Goal: Navigation & Orientation: Find specific page/section

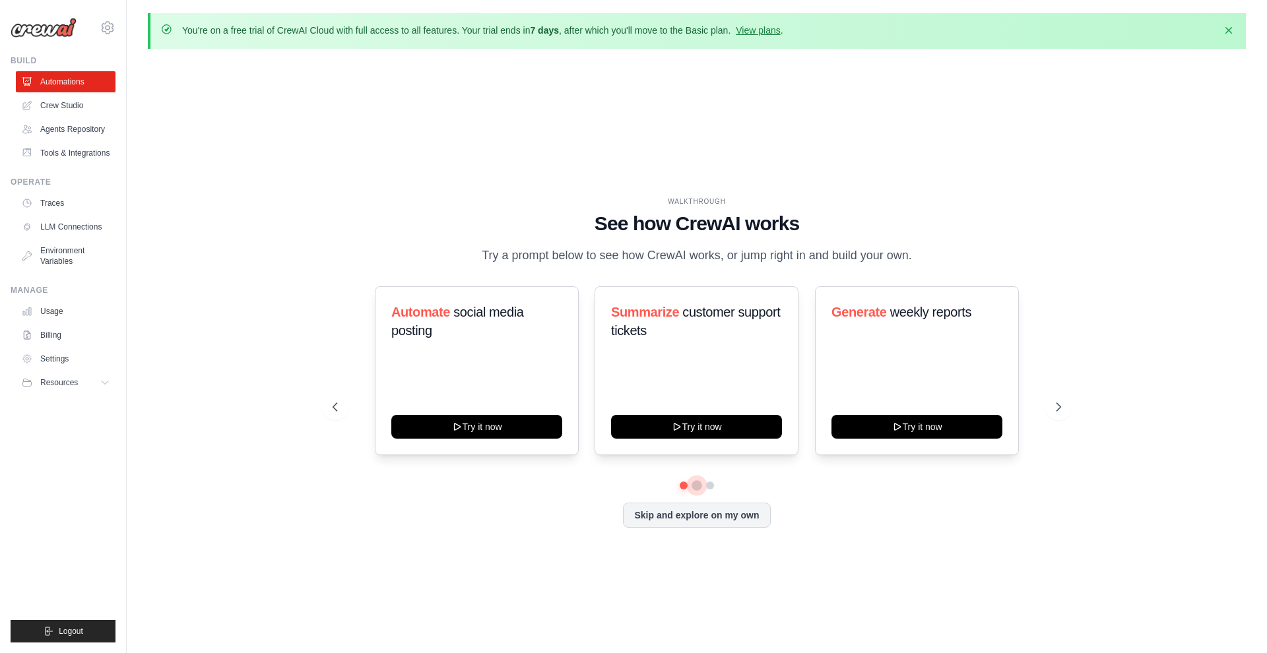
click at [697, 488] on button at bounding box center [697, 485] width 11 height 11
click at [713, 488] on button at bounding box center [710, 485] width 11 height 11
click at [697, 486] on button at bounding box center [696, 485] width 9 height 9
click at [682, 484] on button at bounding box center [683, 485] width 9 height 9
click at [457, 423] on icon at bounding box center [457, 425] width 6 height 7
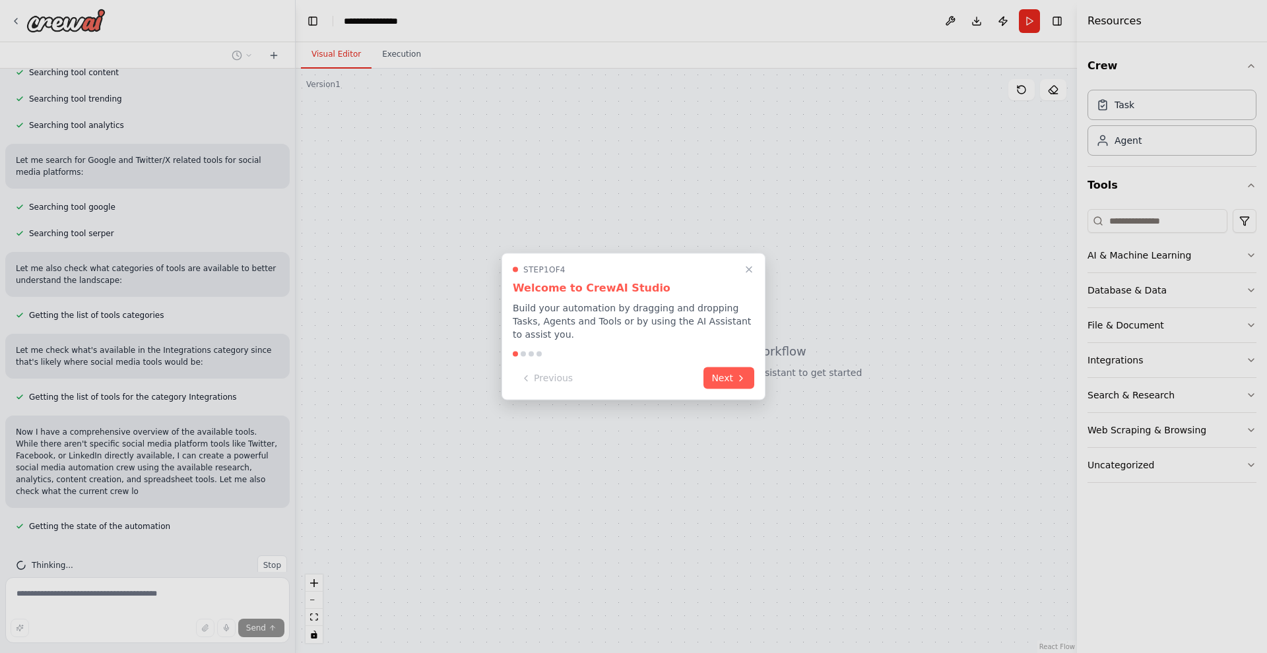
scroll to position [355, 0]
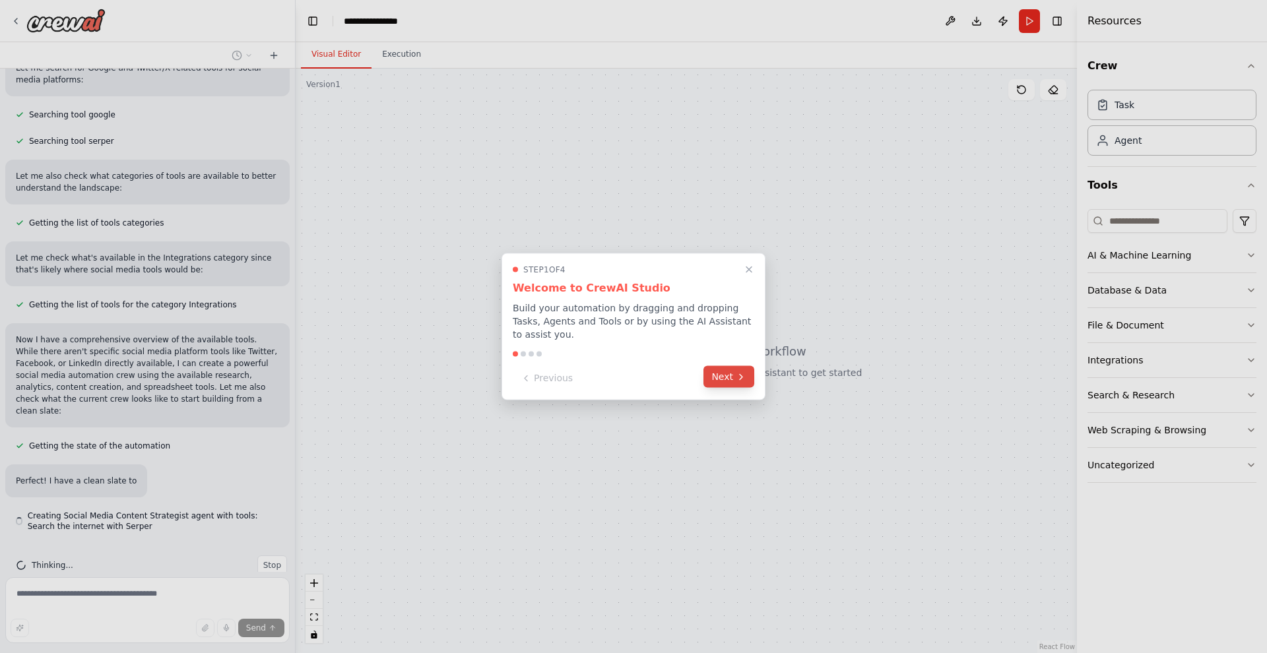
click at [725, 383] on button "Next" at bounding box center [729, 377] width 51 height 22
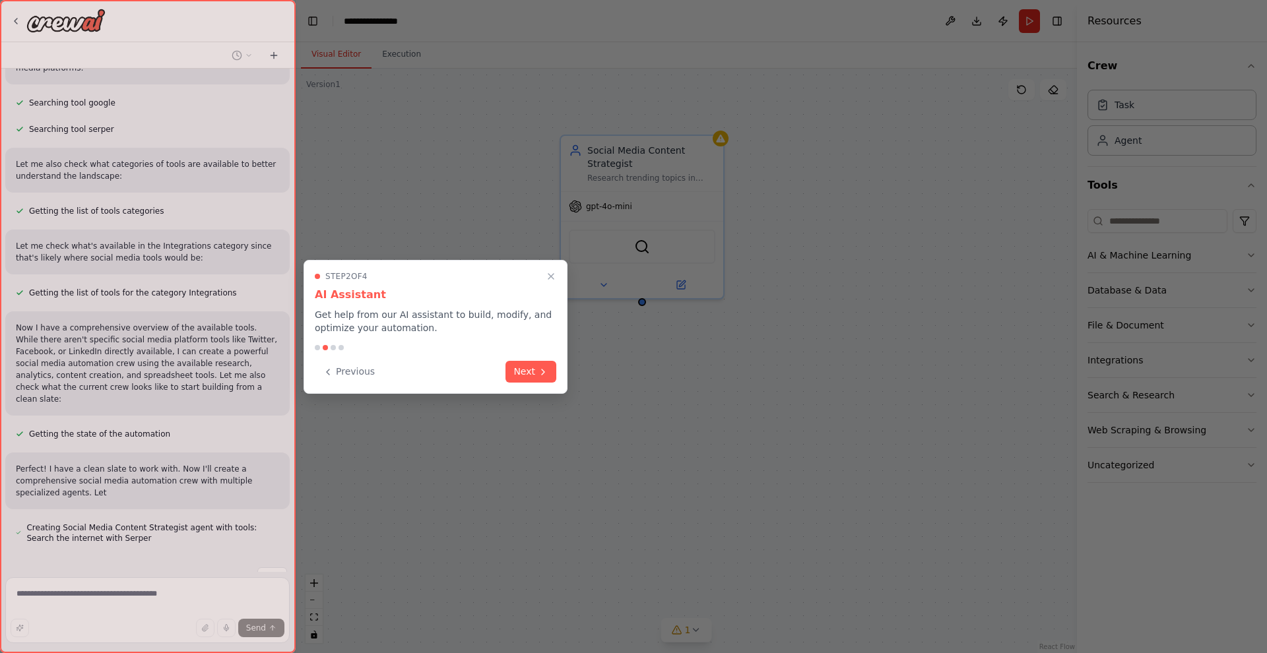
scroll to position [459, 0]
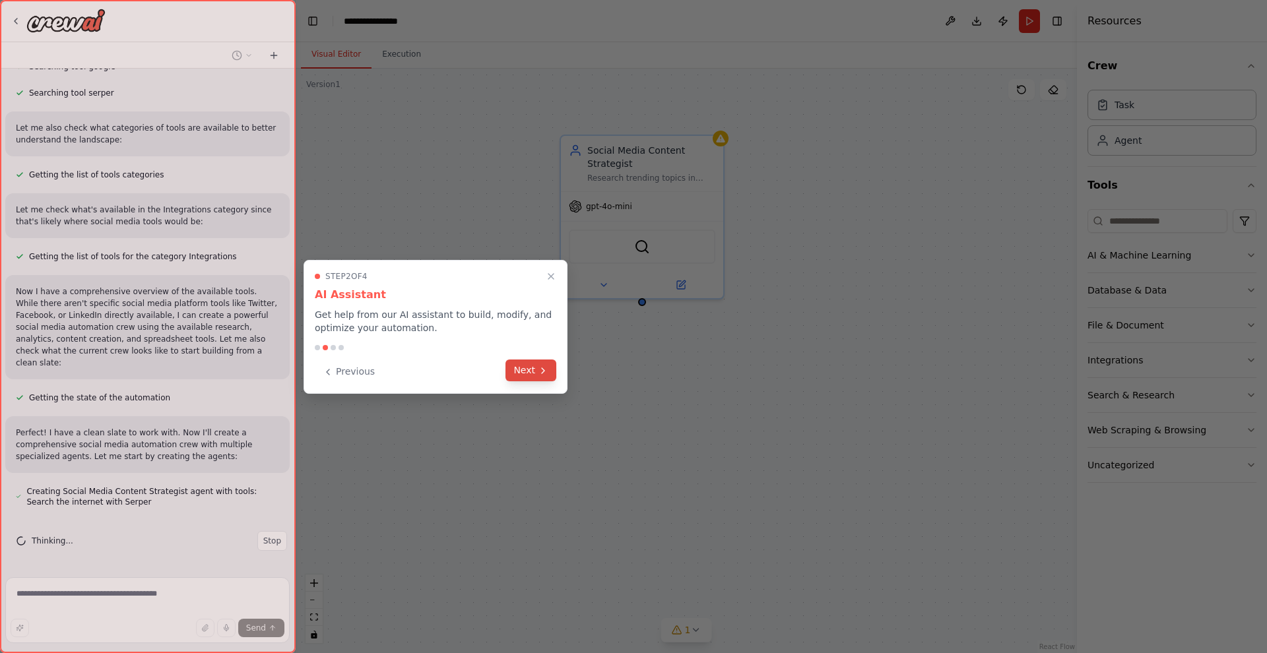
click at [527, 371] on button "Next" at bounding box center [531, 371] width 51 height 22
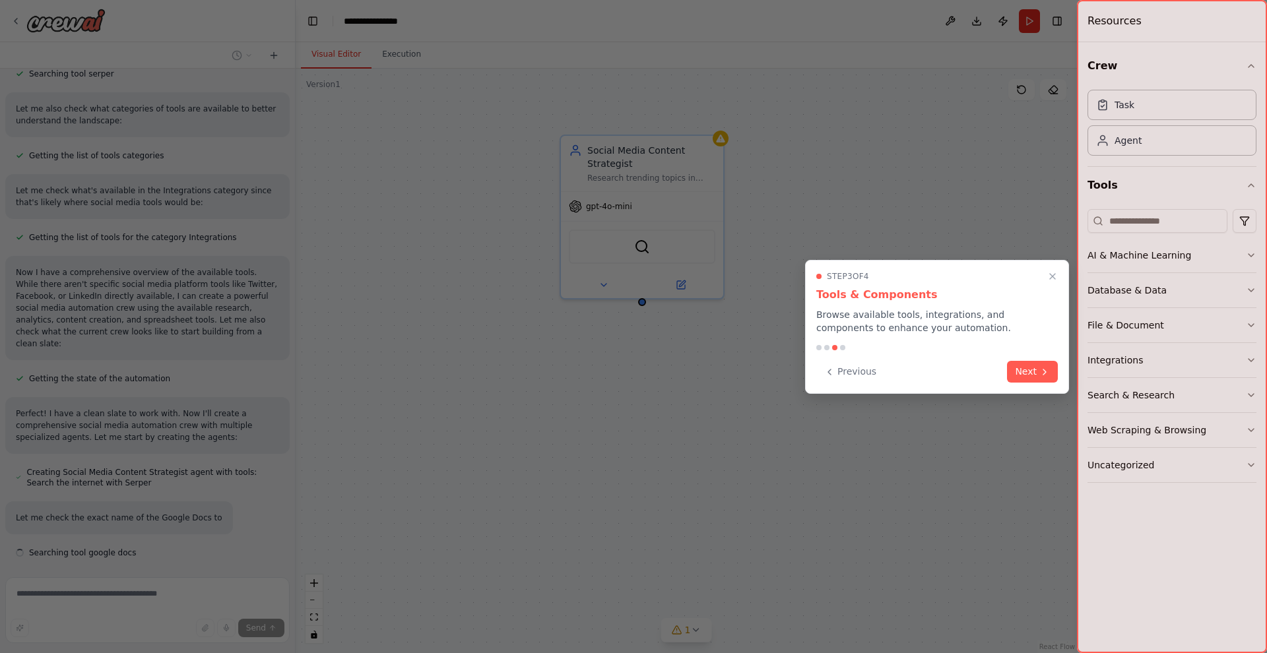
scroll to position [529, 0]
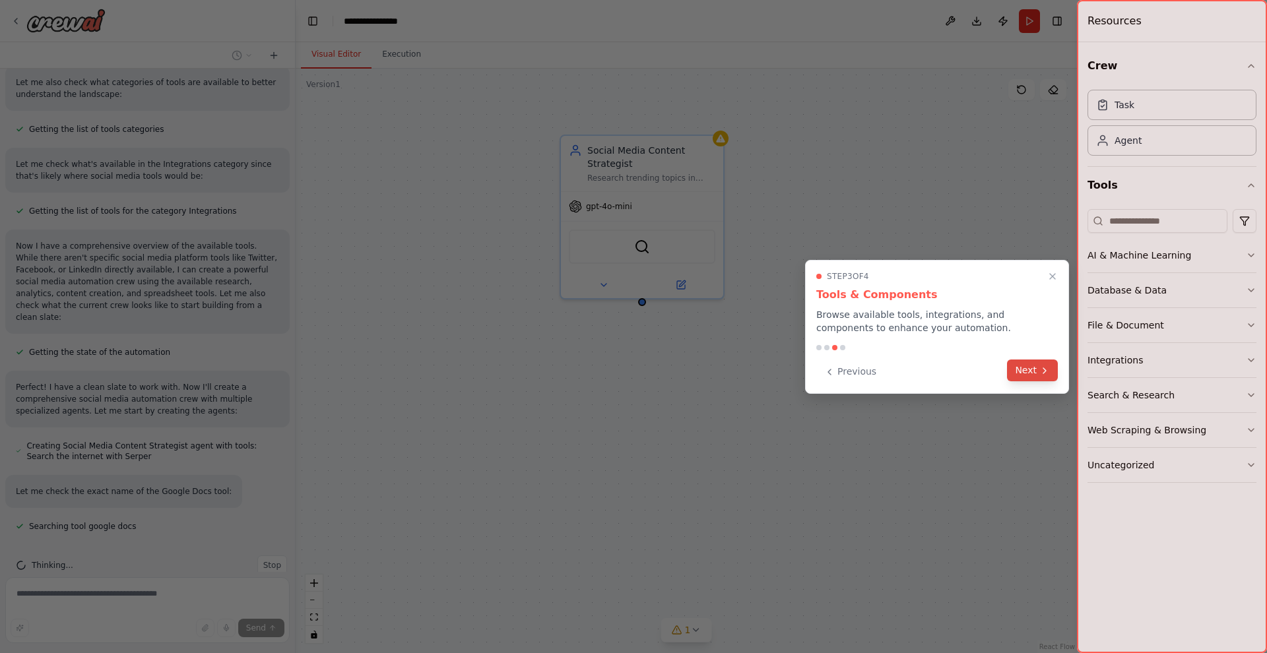
click at [1045, 375] on icon at bounding box center [1044, 371] width 11 height 11
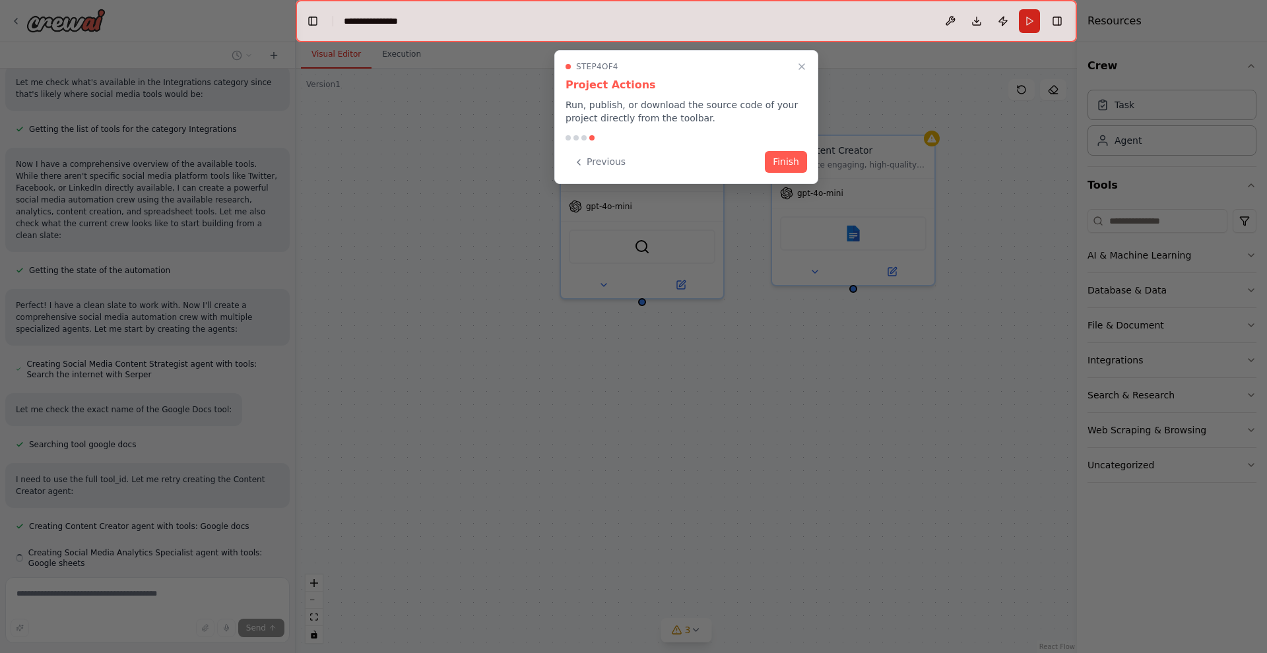
scroll to position [648, 0]
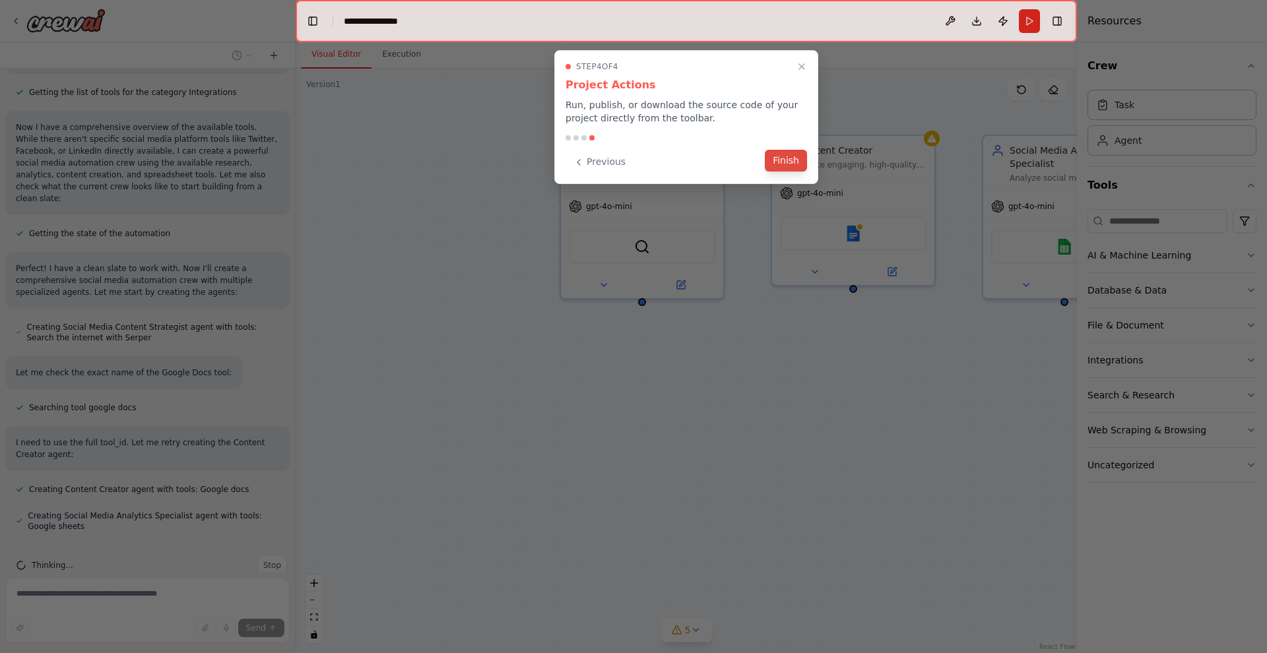
click at [780, 166] on button "Finish" at bounding box center [786, 161] width 42 height 22
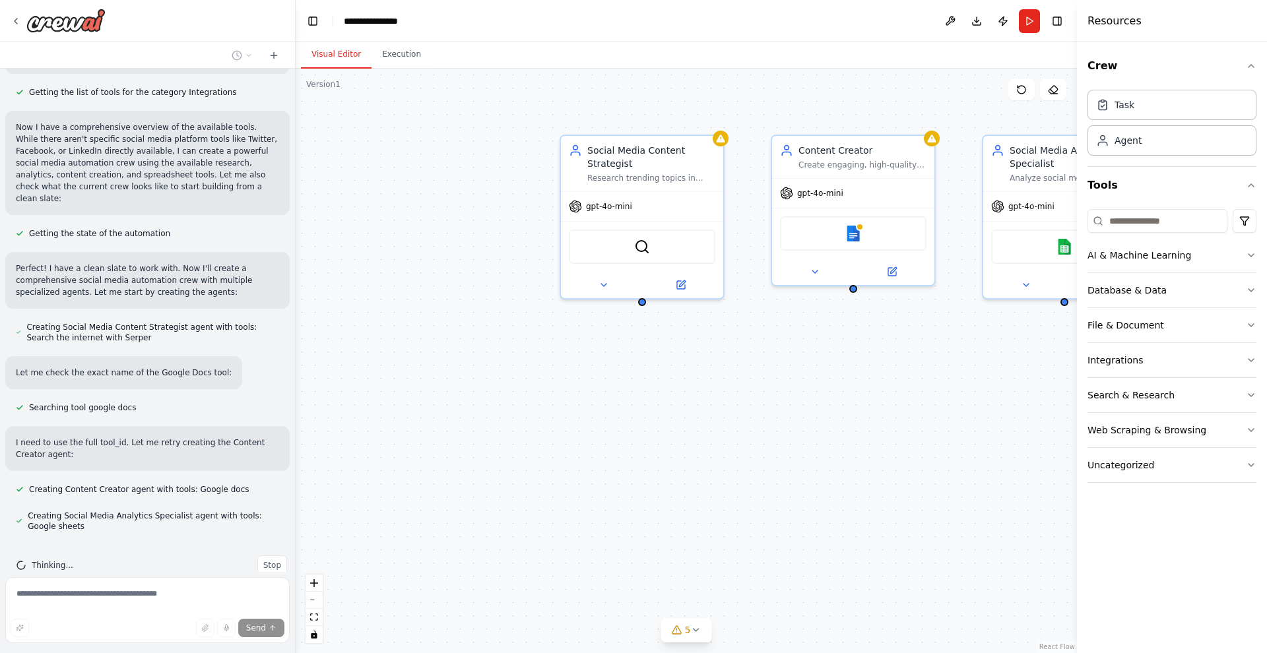
scroll to position [675, 0]
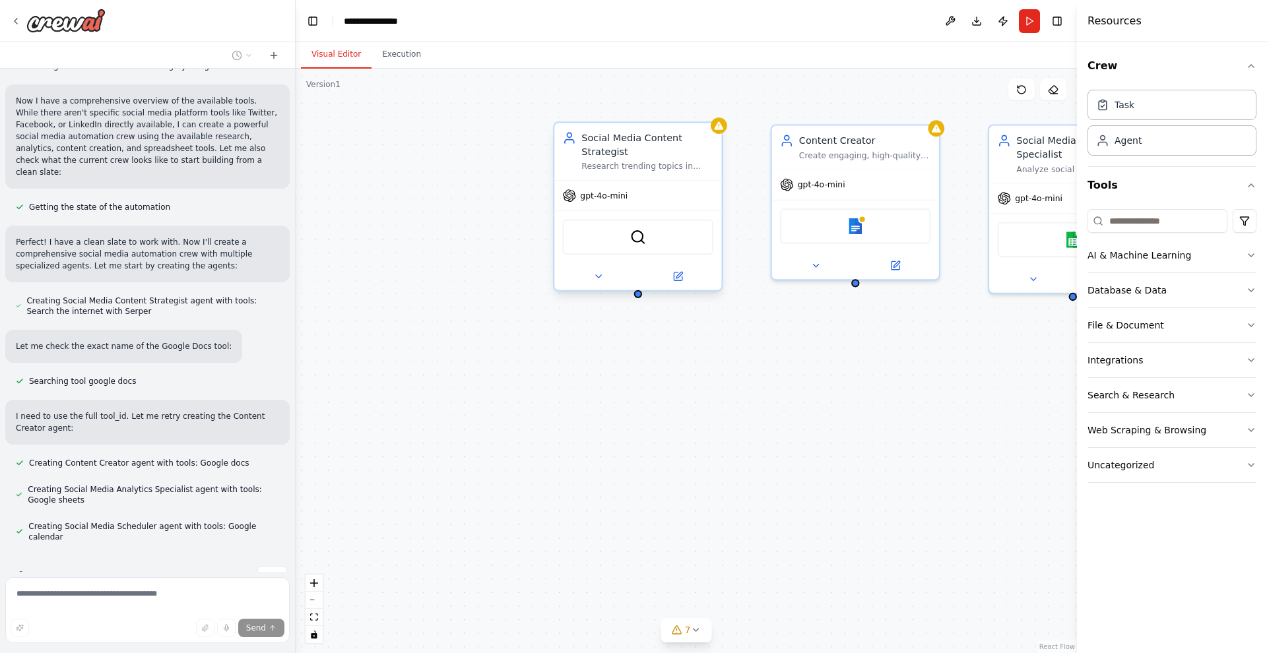
click at [605, 195] on span "gpt-4o-mini" at bounding box center [604, 195] width 48 height 11
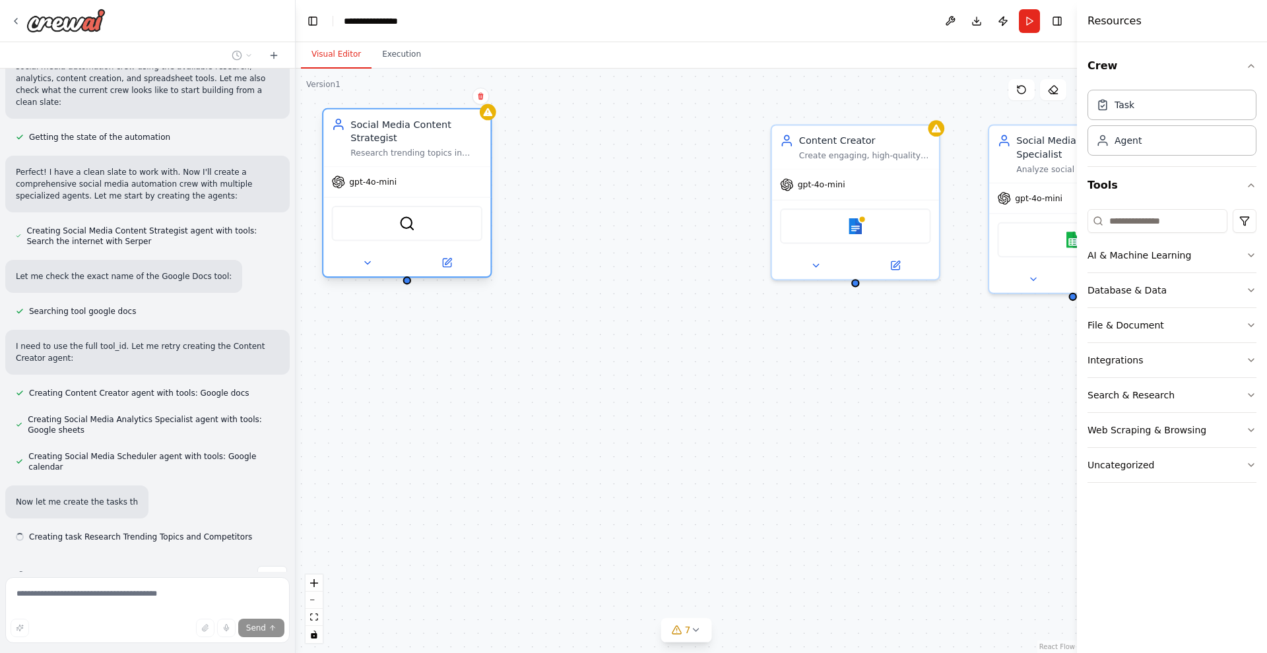
drag, startPoint x: 619, startPoint y: 134, endPoint x: 387, endPoint y: 125, distance: 231.8
click at [387, 124] on div "Social Media Content Strategist Research trending topics in {industry}, analyze…" at bounding box center [686, 361] width 781 height 585
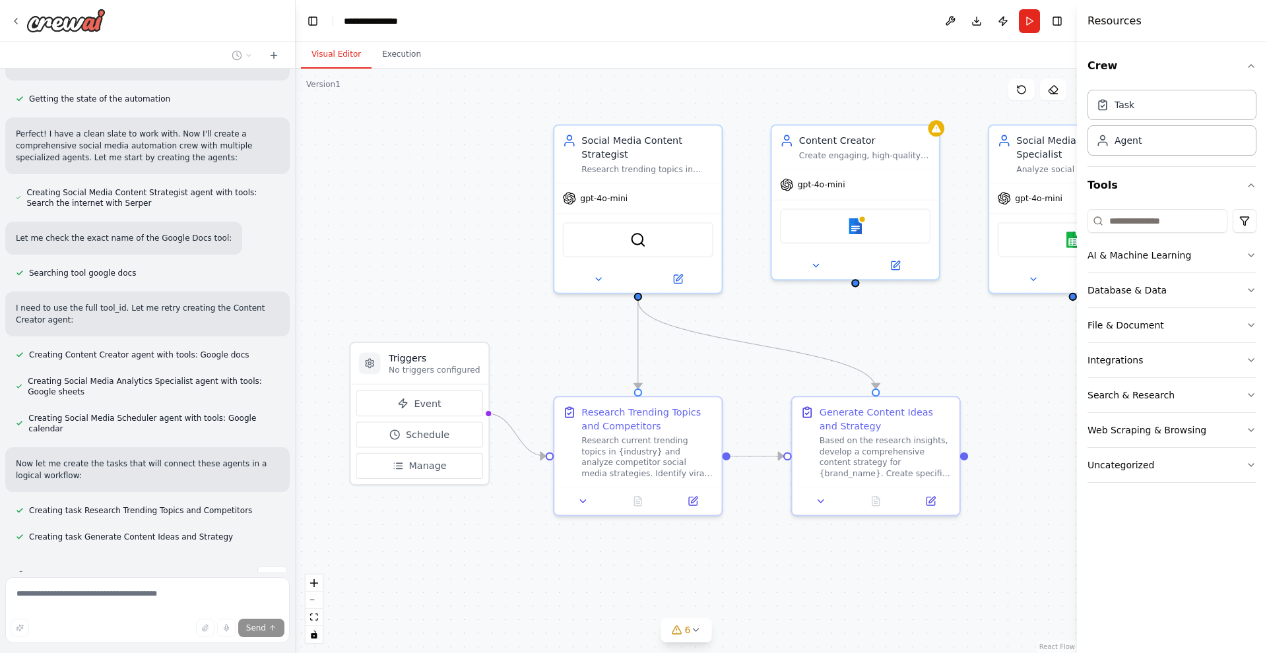
scroll to position [809, 0]
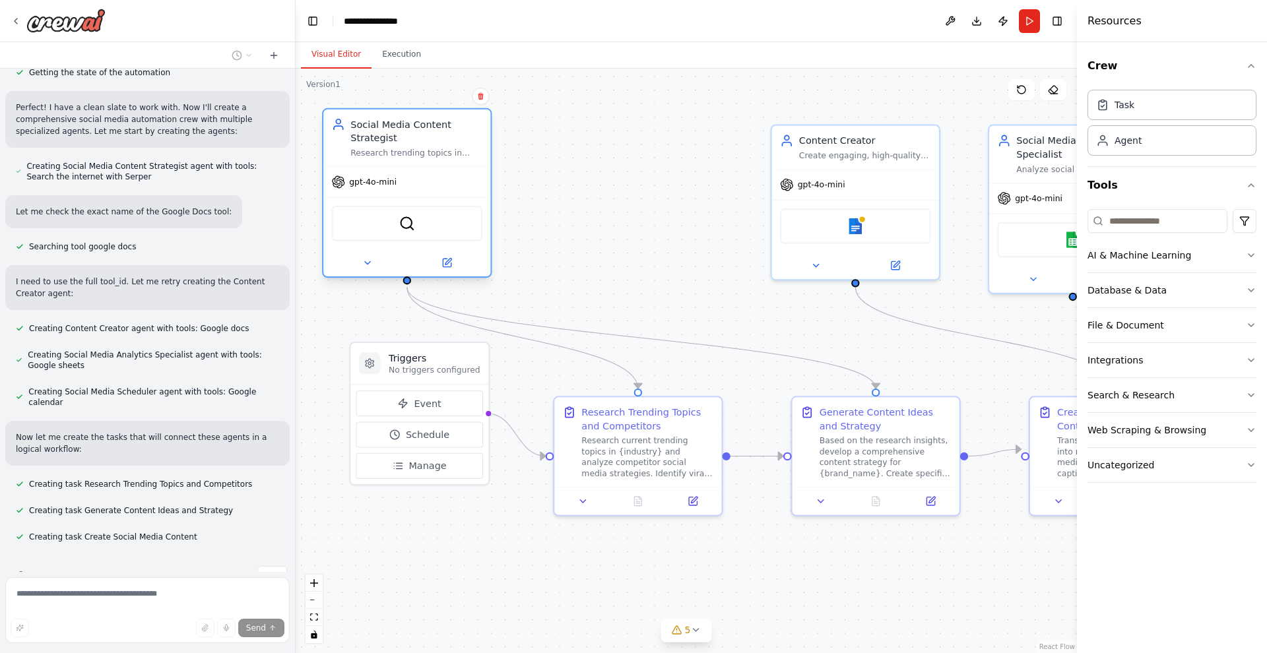
drag, startPoint x: 651, startPoint y: 141, endPoint x: 424, endPoint y: 135, distance: 227.1
click at [424, 135] on div "Social Media Content Strategist" at bounding box center [416, 130] width 132 height 27
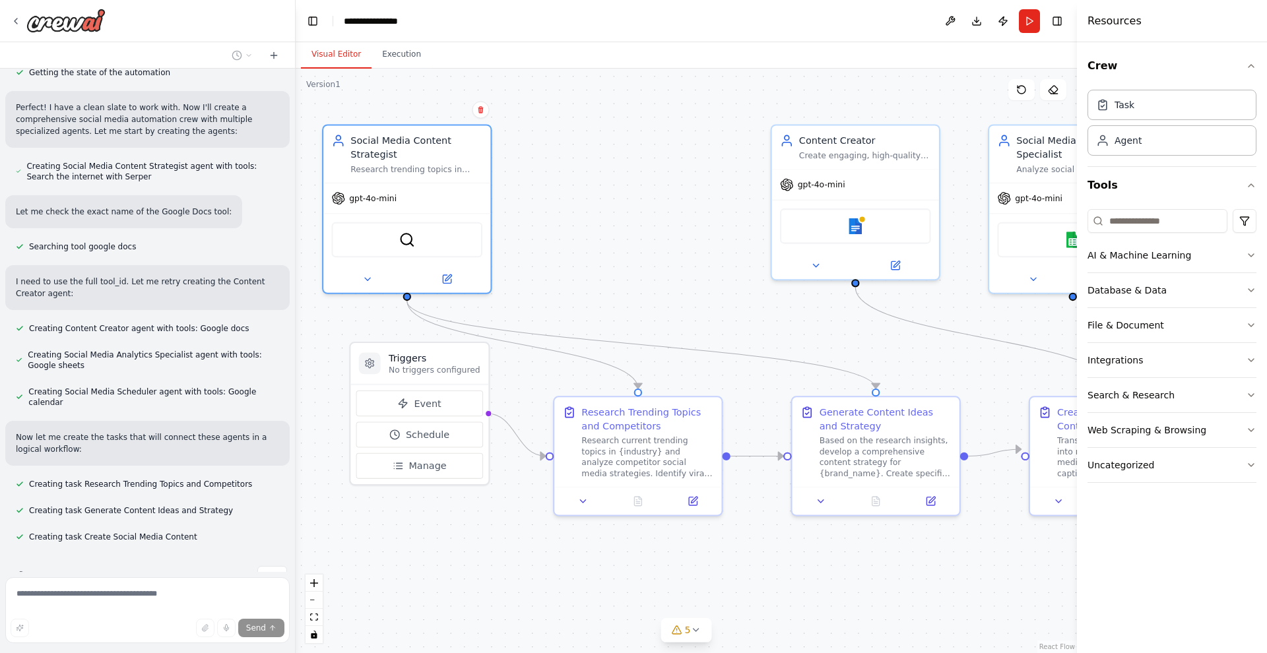
scroll to position [836, 0]
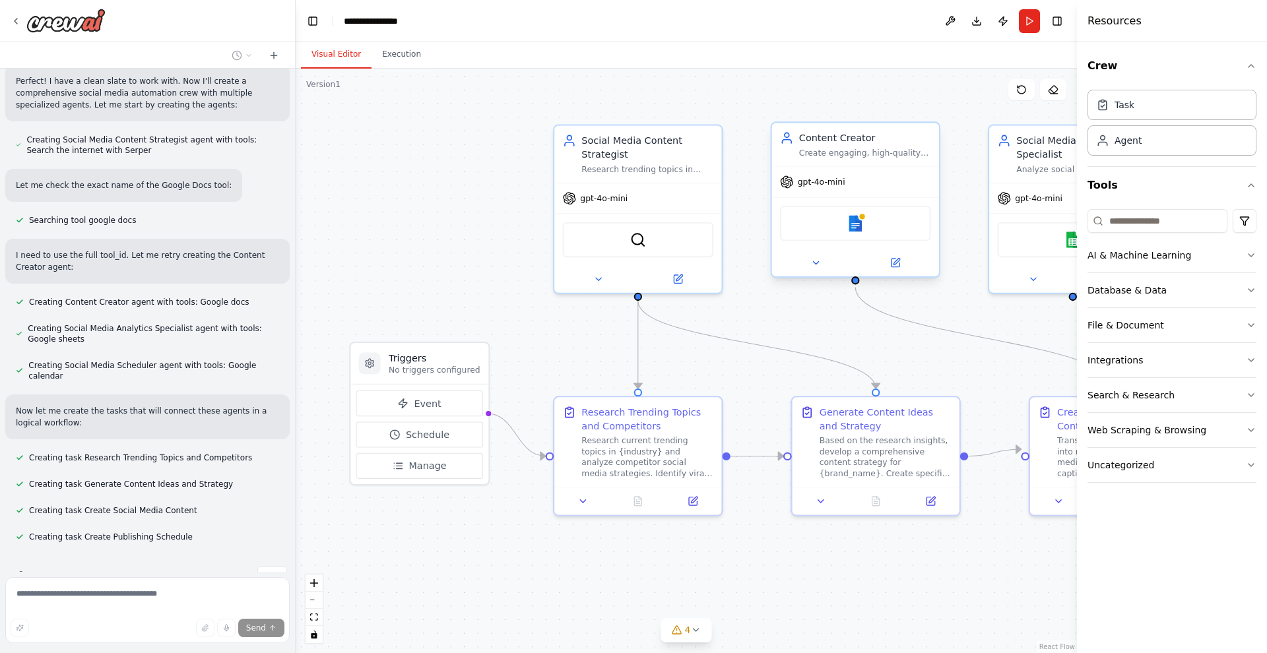
click at [815, 132] on div "Content Creator" at bounding box center [865, 138] width 132 height 14
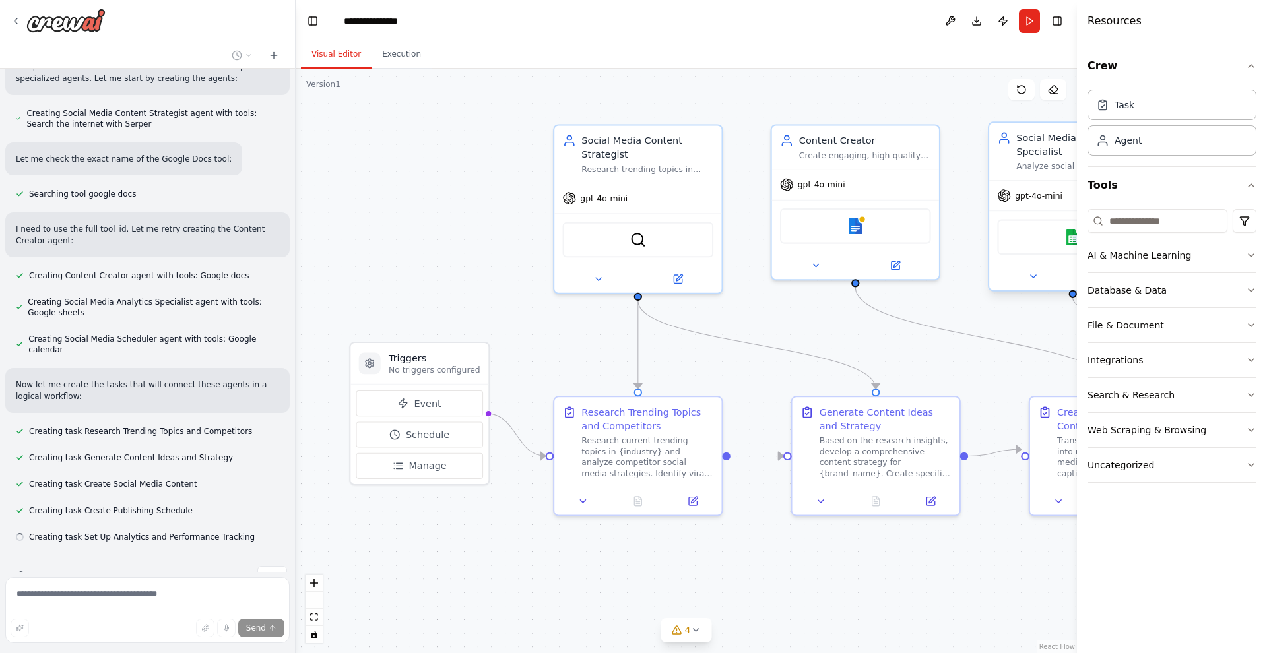
click at [1026, 140] on div "Social Media Analytics Specialist" at bounding box center [1082, 144] width 132 height 27
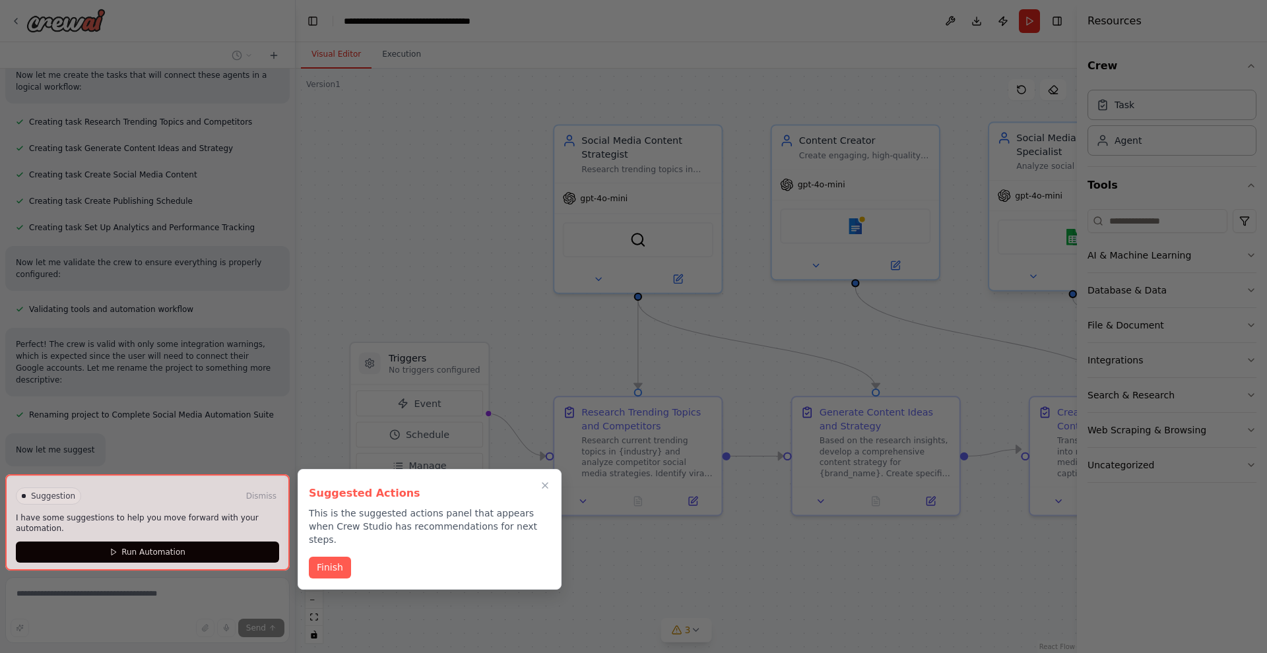
scroll to position [1188, 0]
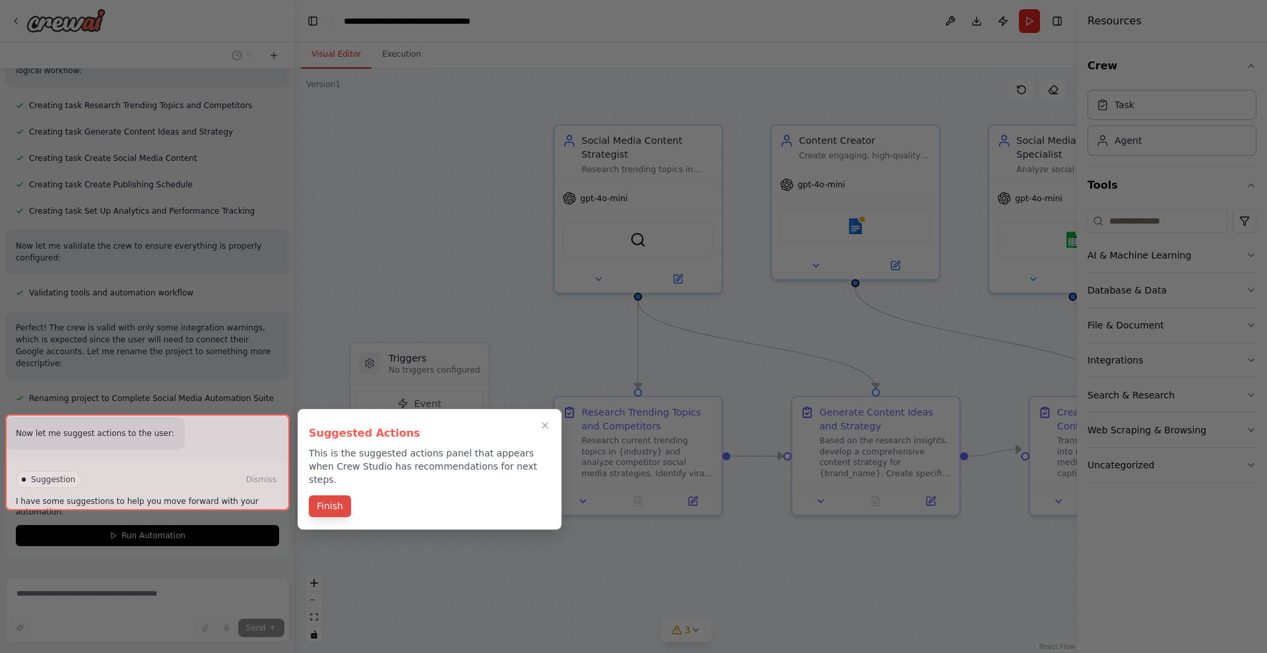
click at [338, 496] on button "Finish" at bounding box center [330, 507] width 42 height 22
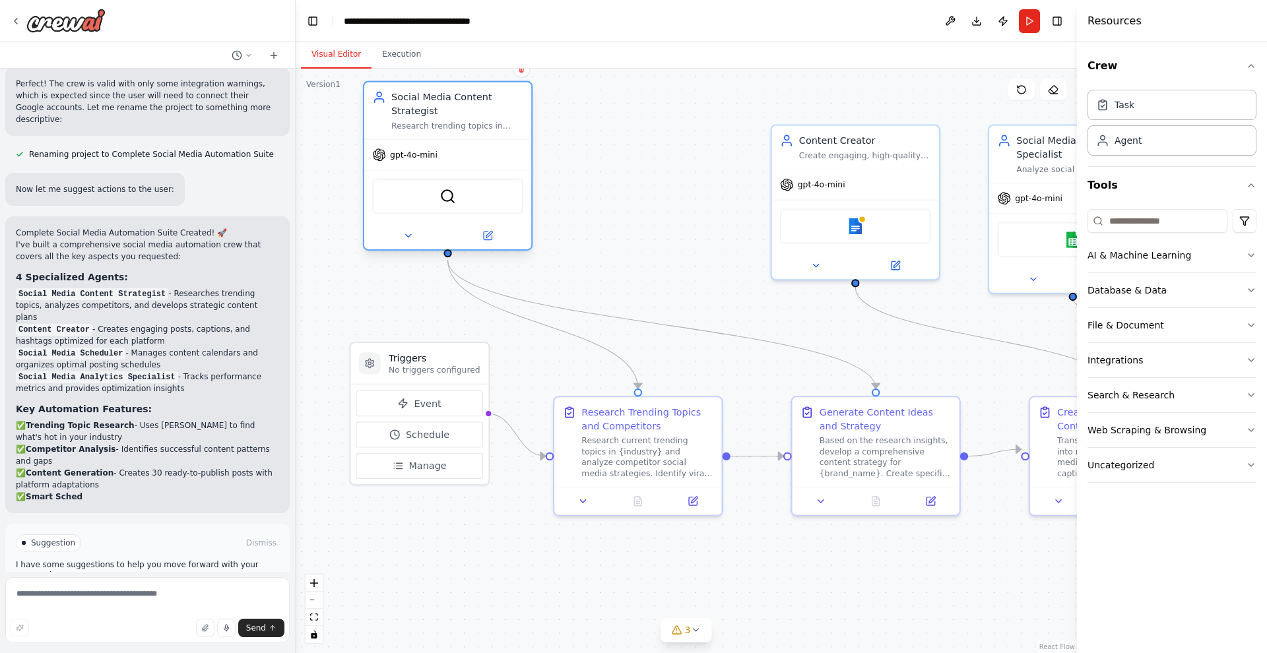
drag, startPoint x: 638, startPoint y: 160, endPoint x: 440, endPoint y: 121, distance: 201.8
click at [440, 121] on div "Social Media Content Strategist Research trending topics in {industry}, analyze…" at bounding box center [457, 110] width 132 height 41
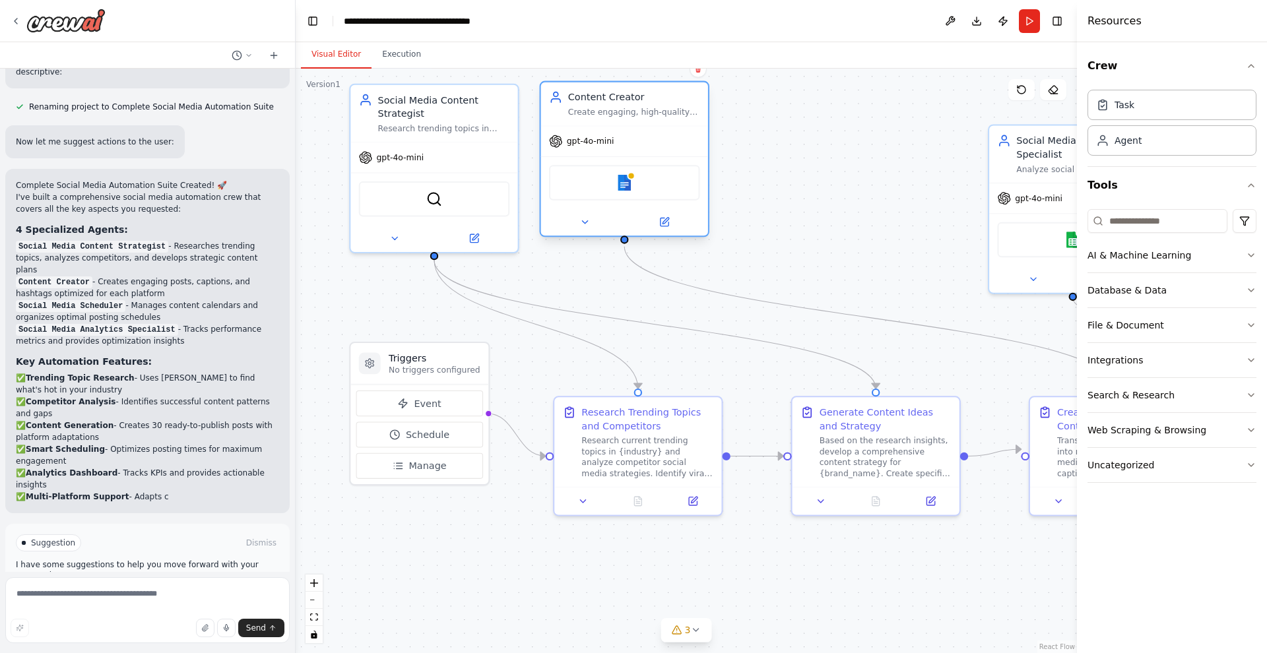
drag, startPoint x: 894, startPoint y: 143, endPoint x: 660, endPoint y: 102, distance: 237.2
click at [660, 101] on div "Content Creator" at bounding box center [634, 97] width 132 height 14
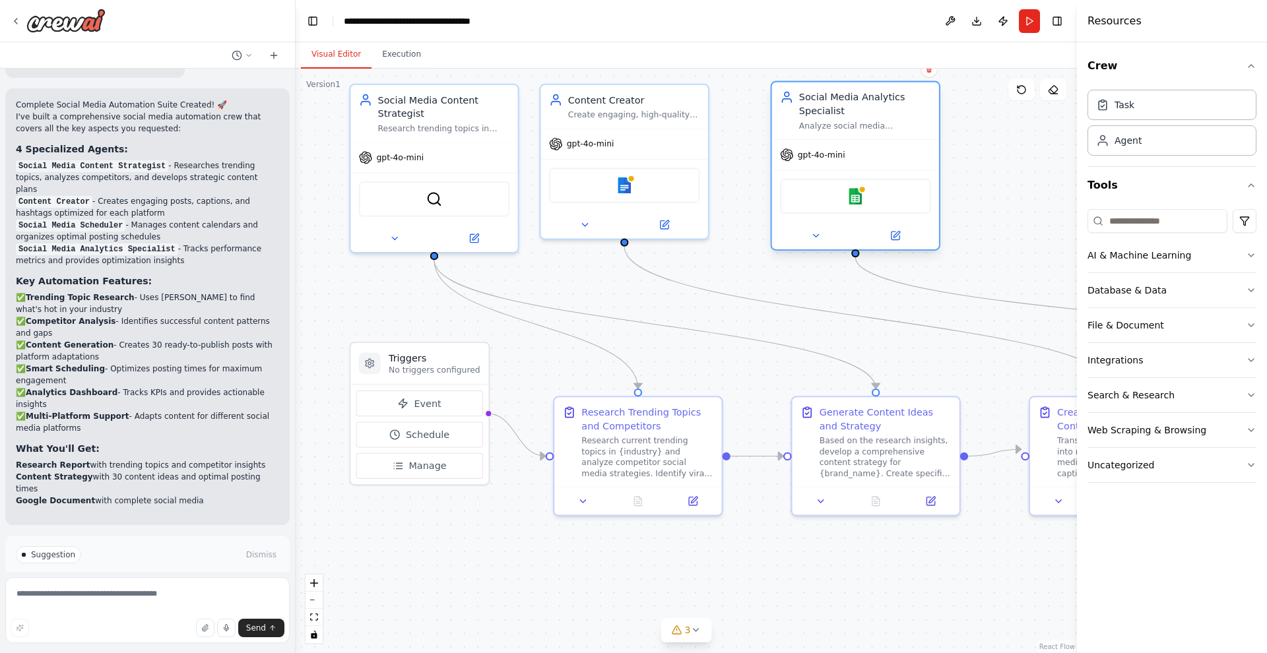
drag, startPoint x: 1030, startPoint y: 148, endPoint x: 808, endPoint y: 111, distance: 224.2
click at [808, 110] on div "Social Media Analytics Specialist" at bounding box center [865, 103] width 132 height 27
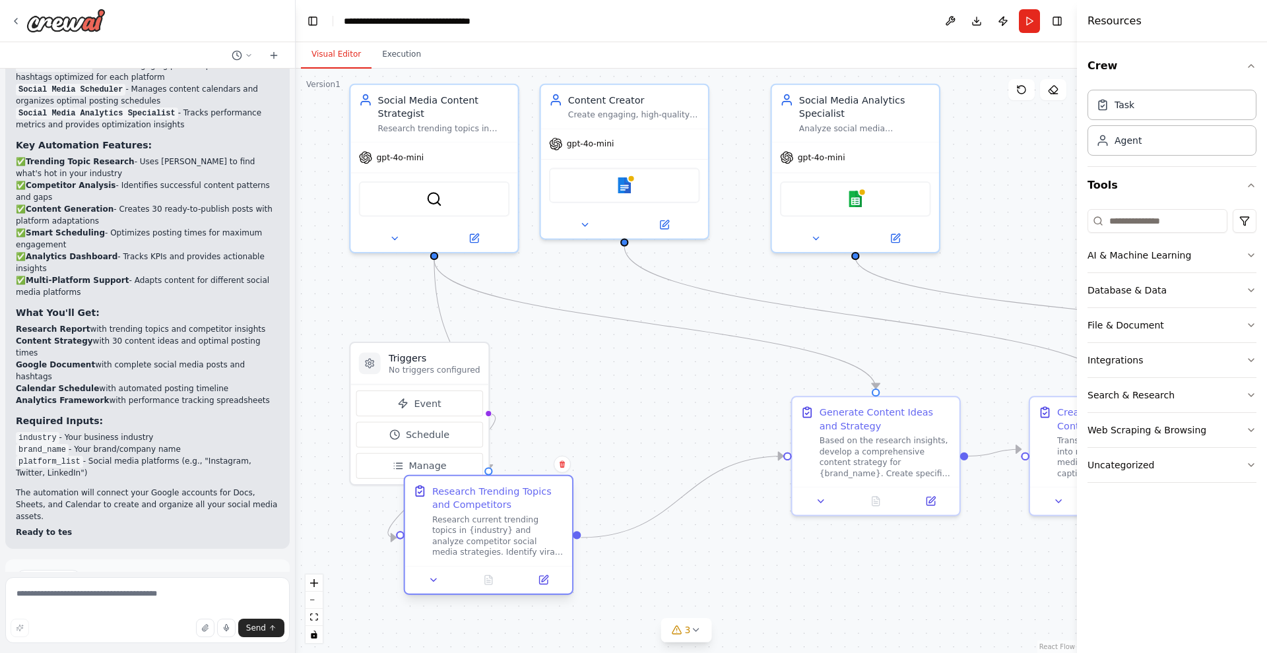
drag, startPoint x: 647, startPoint y: 430, endPoint x: 492, endPoint y: 513, distance: 175.4
click at [492, 513] on div "Research Trending Topics and Competitors Research current trending topics in {i…" at bounding box center [498, 520] width 132 height 73
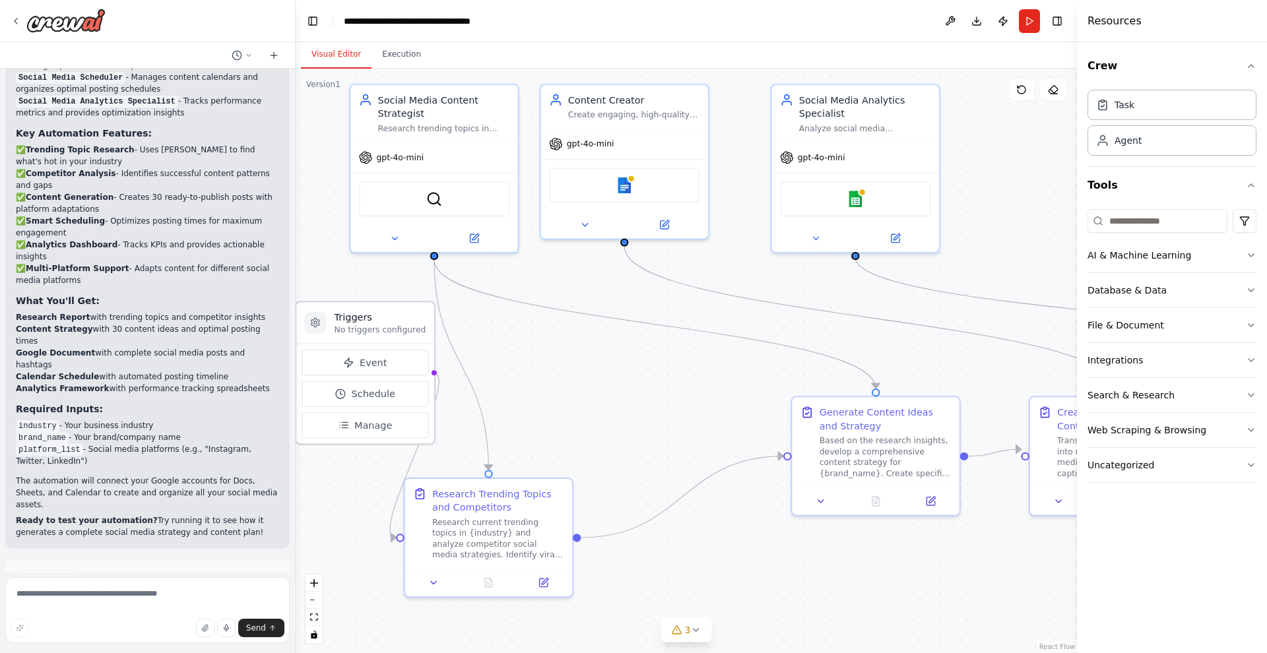
drag, startPoint x: 409, startPoint y: 354, endPoint x: 355, endPoint y: 310, distance: 69.5
click at [355, 311] on h3 "Triggers" at bounding box center [381, 318] width 92 height 14
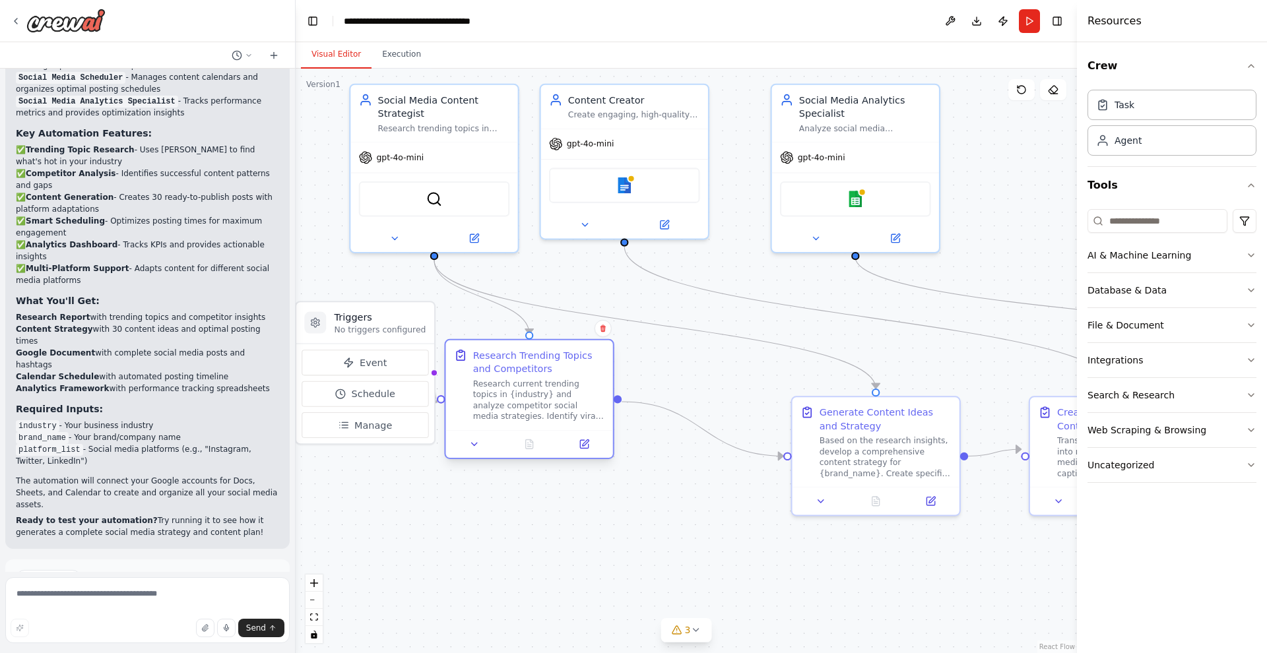
drag, startPoint x: 505, startPoint y: 500, endPoint x: 550, endPoint y: 364, distance: 143.2
click at [550, 364] on div "Research Trending Topics and Competitors" at bounding box center [539, 361] width 132 height 27
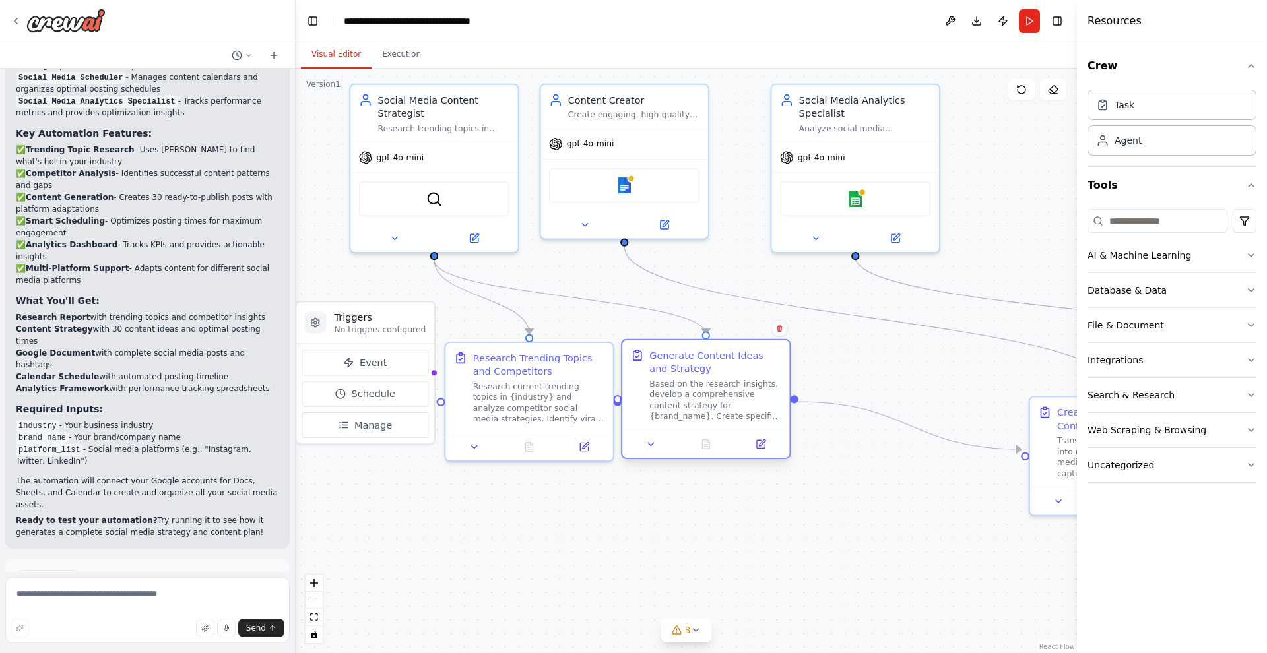
drag, startPoint x: 869, startPoint y: 411, endPoint x: 705, endPoint y: 360, distance: 171.4
click at [705, 360] on div "Generate Content Ideas and Strategy" at bounding box center [715, 361] width 132 height 27
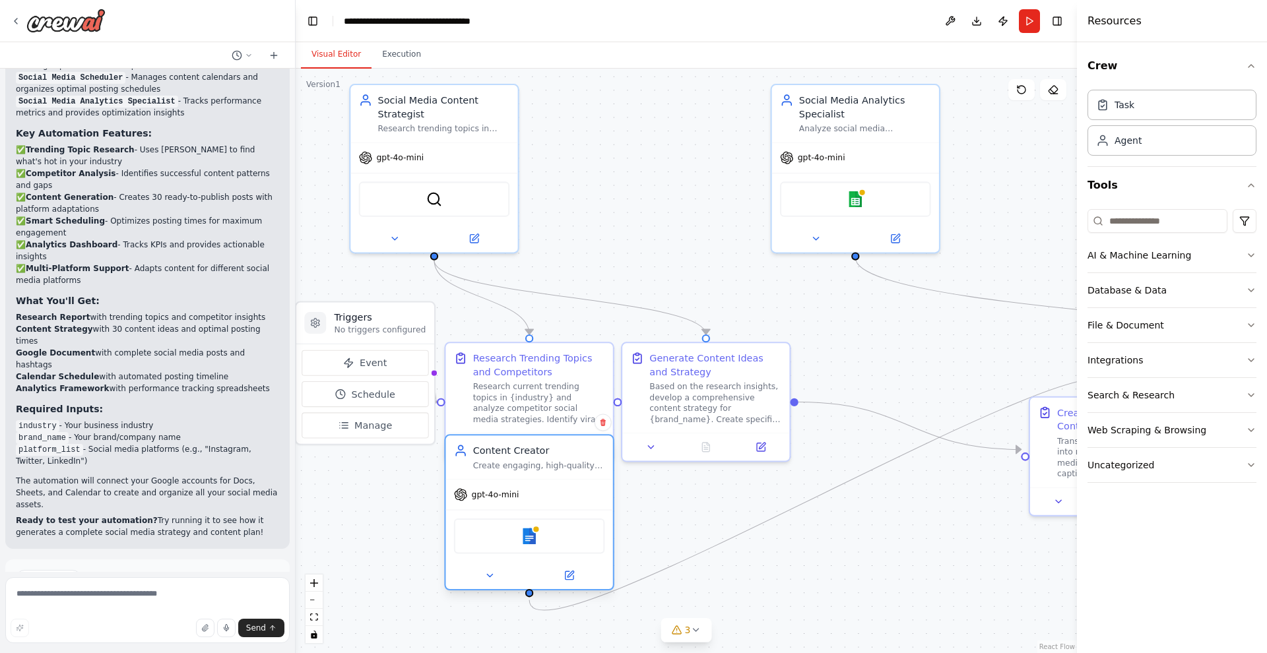
drag, startPoint x: 607, startPoint y: 94, endPoint x: 514, endPoint y: 453, distance: 370.9
click at [514, 453] on div "Content Creator" at bounding box center [539, 451] width 132 height 14
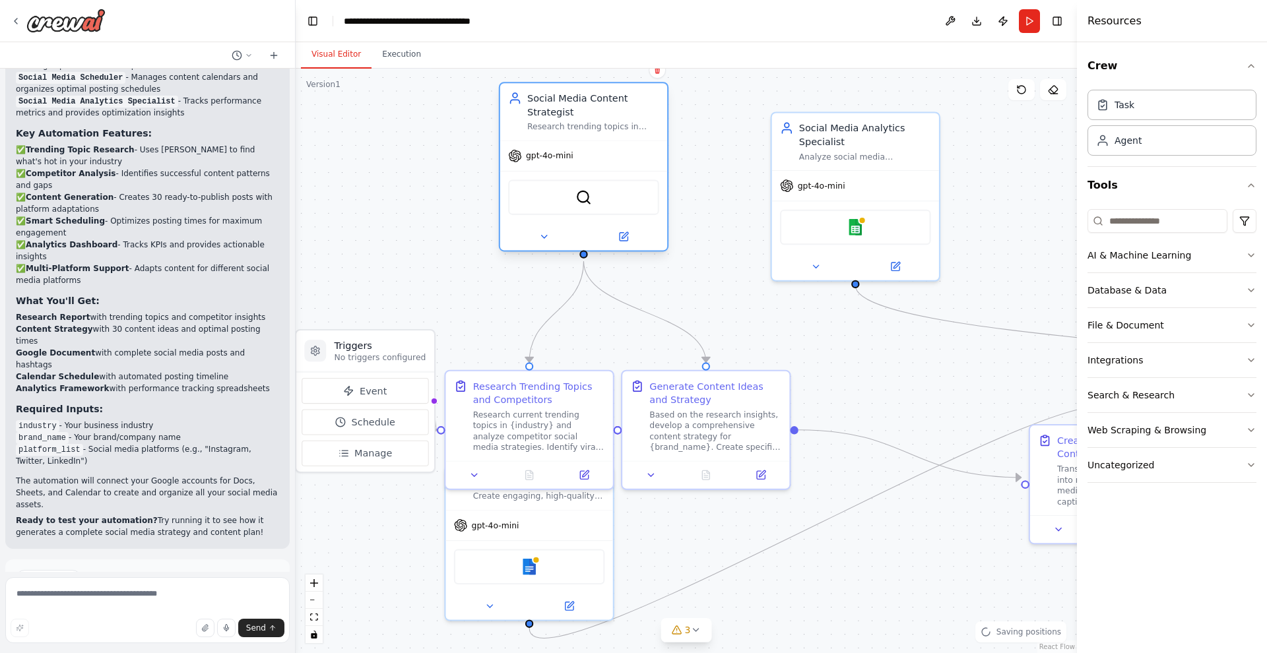
drag, startPoint x: 432, startPoint y: 96, endPoint x: 577, endPoint y: 94, distance: 145.9
click at [577, 93] on div "Social Media Content Strategist" at bounding box center [593, 105] width 132 height 27
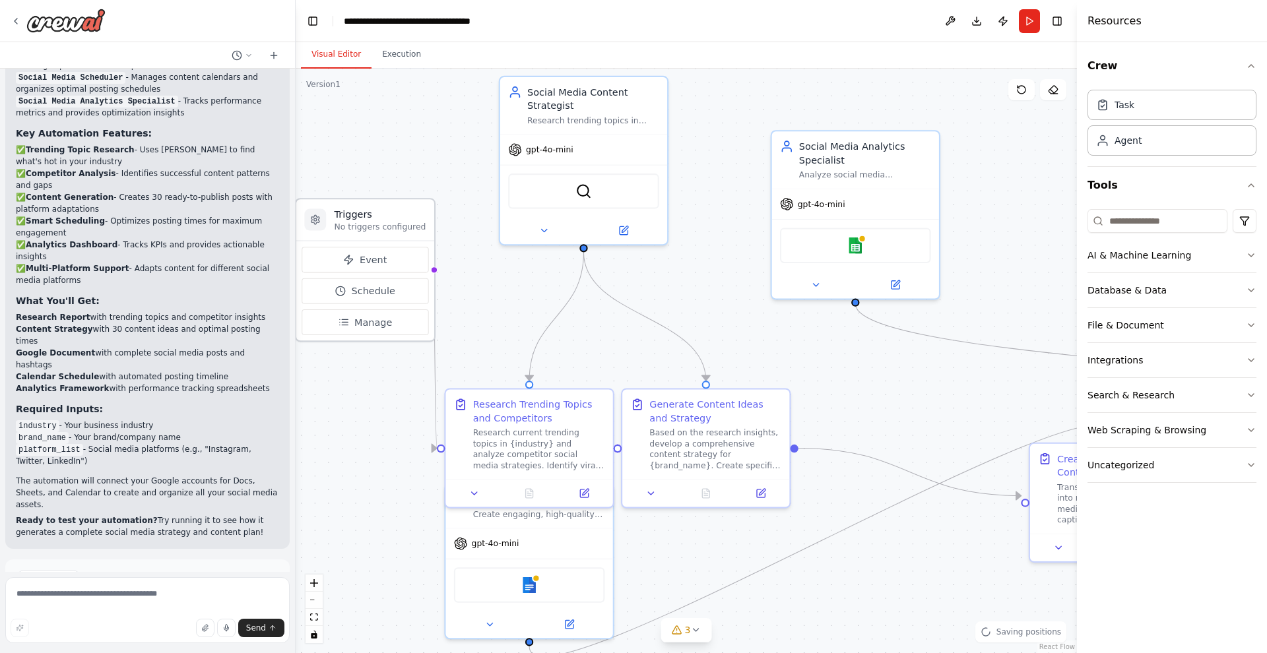
drag, startPoint x: 380, startPoint y: 358, endPoint x: 381, endPoint y: 211, distance: 146.5
click at [381, 211] on h3 "Triggers" at bounding box center [381, 215] width 92 height 14
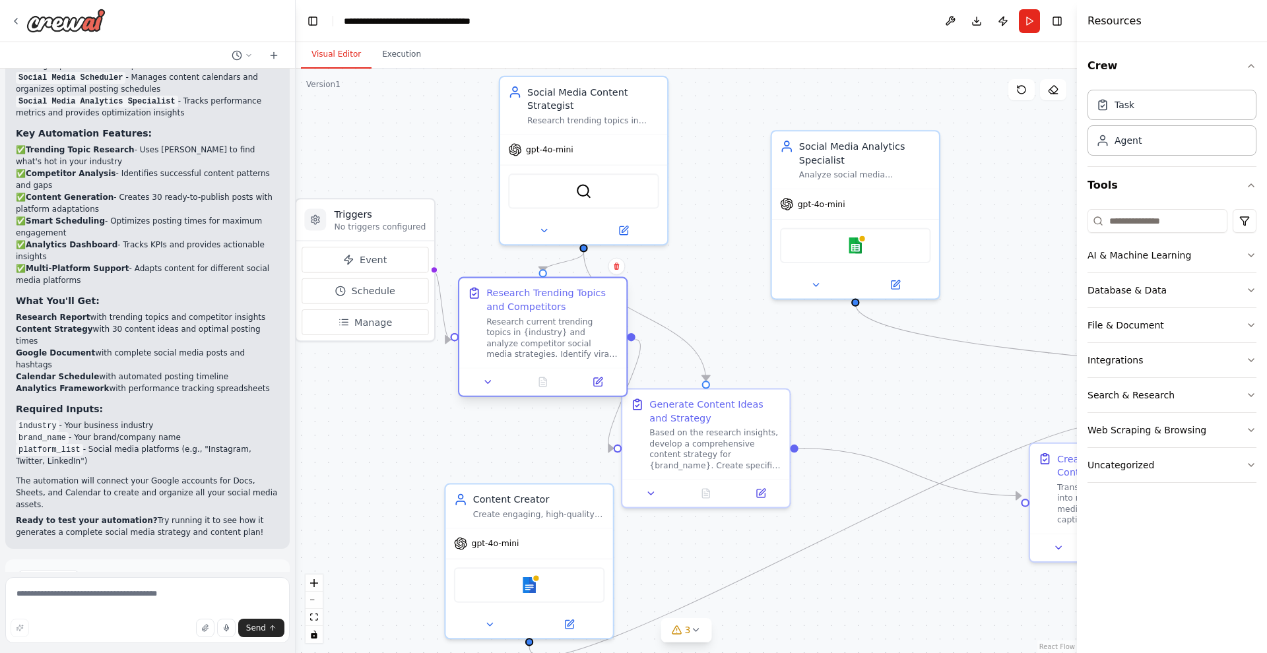
drag, startPoint x: 502, startPoint y: 403, endPoint x: 520, endPoint y: 294, distance: 110.3
click at [520, 294] on div "Research Trending Topics and Competitors" at bounding box center [552, 299] width 132 height 27
drag, startPoint x: 393, startPoint y: 212, endPoint x: 386, endPoint y: 284, distance: 72.2
click at [386, 283] on h3 "Triggers" at bounding box center [381, 283] width 92 height 14
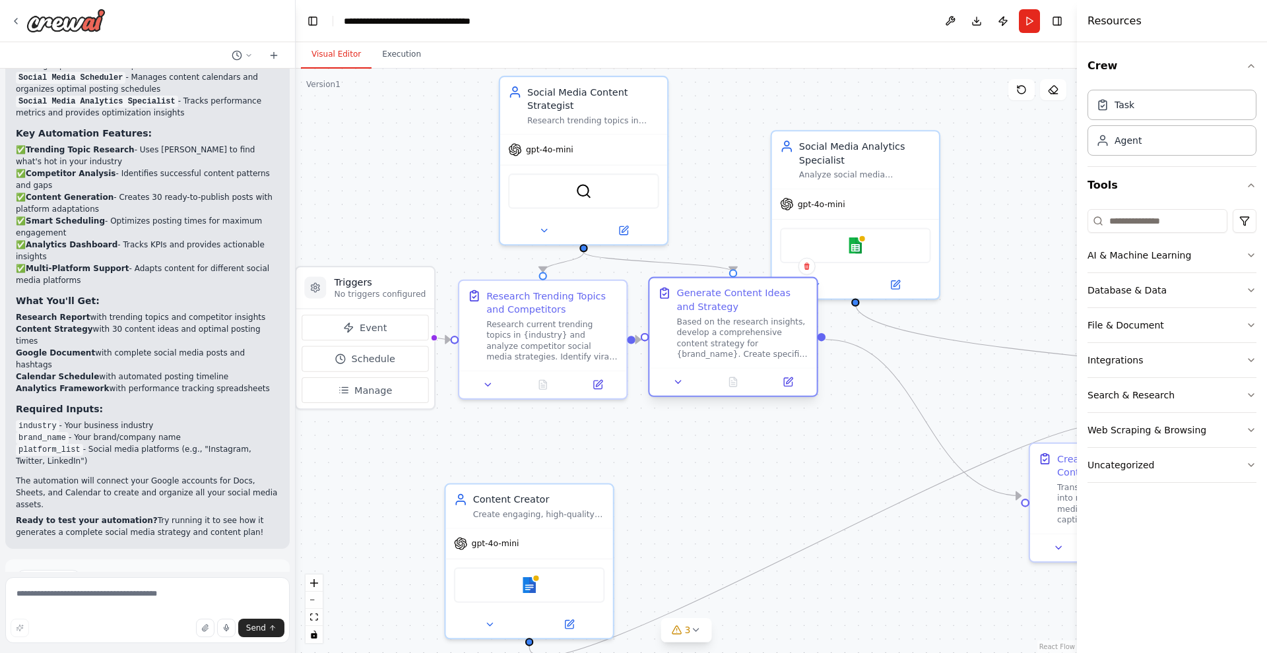
drag, startPoint x: 690, startPoint y: 396, endPoint x: 720, endPoint y: 288, distance: 111.8
click at [720, 288] on div "Generate Content Ideas and Strategy" at bounding box center [743, 299] width 132 height 27
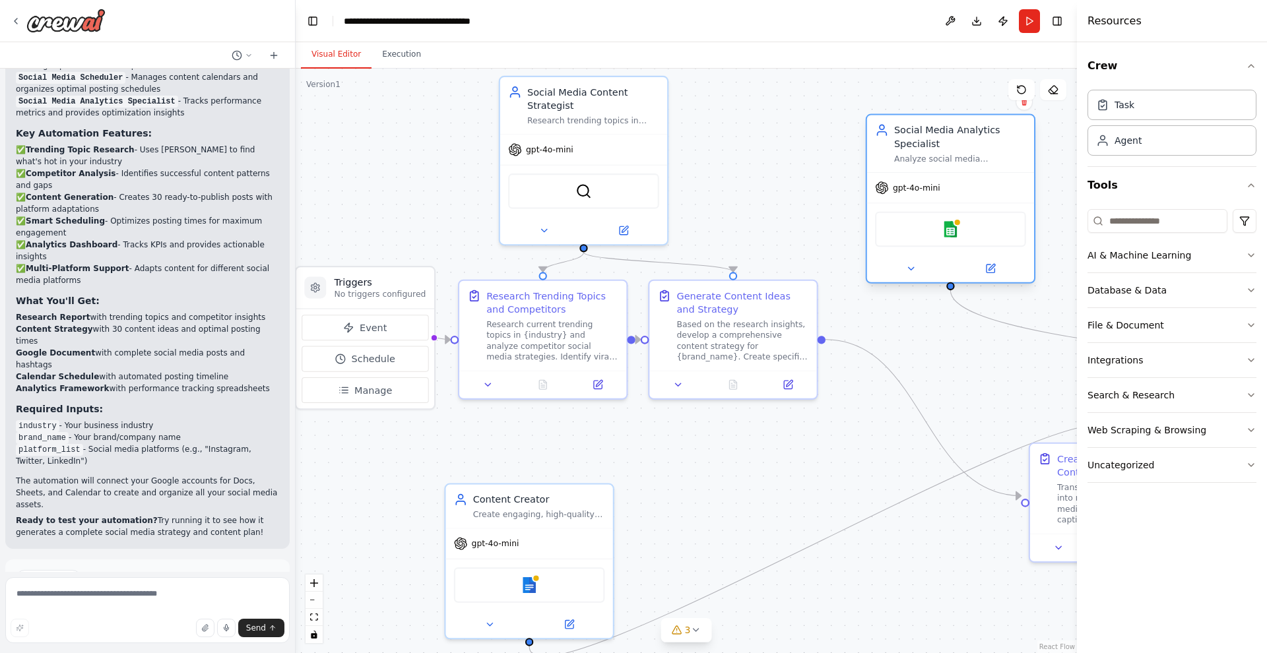
drag, startPoint x: 865, startPoint y: 145, endPoint x: 965, endPoint y: 129, distance: 100.8
click at [965, 129] on div "Social Media Analytics Specialist" at bounding box center [960, 136] width 132 height 27
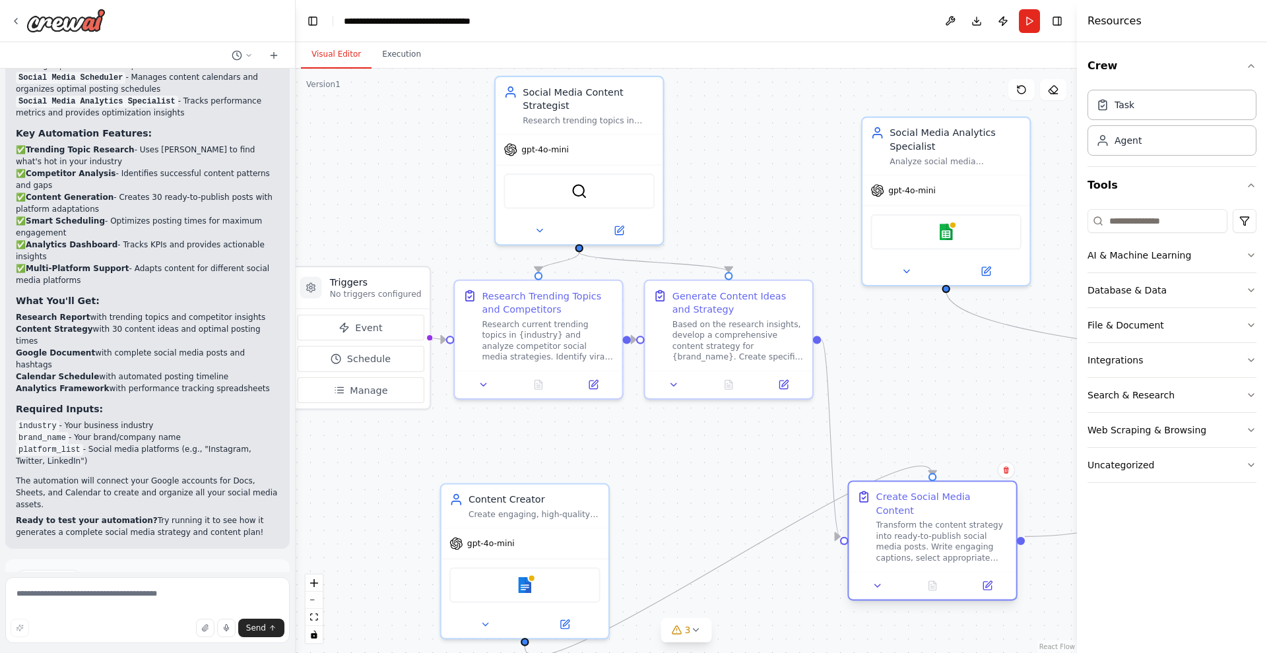
drag, startPoint x: 1061, startPoint y: 457, endPoint x: 876, endPoint y: 494, distance: 188.5
click at [876, 493] on div "Create Social Media Content" at bounding box center [942, 503] width 132 height 27
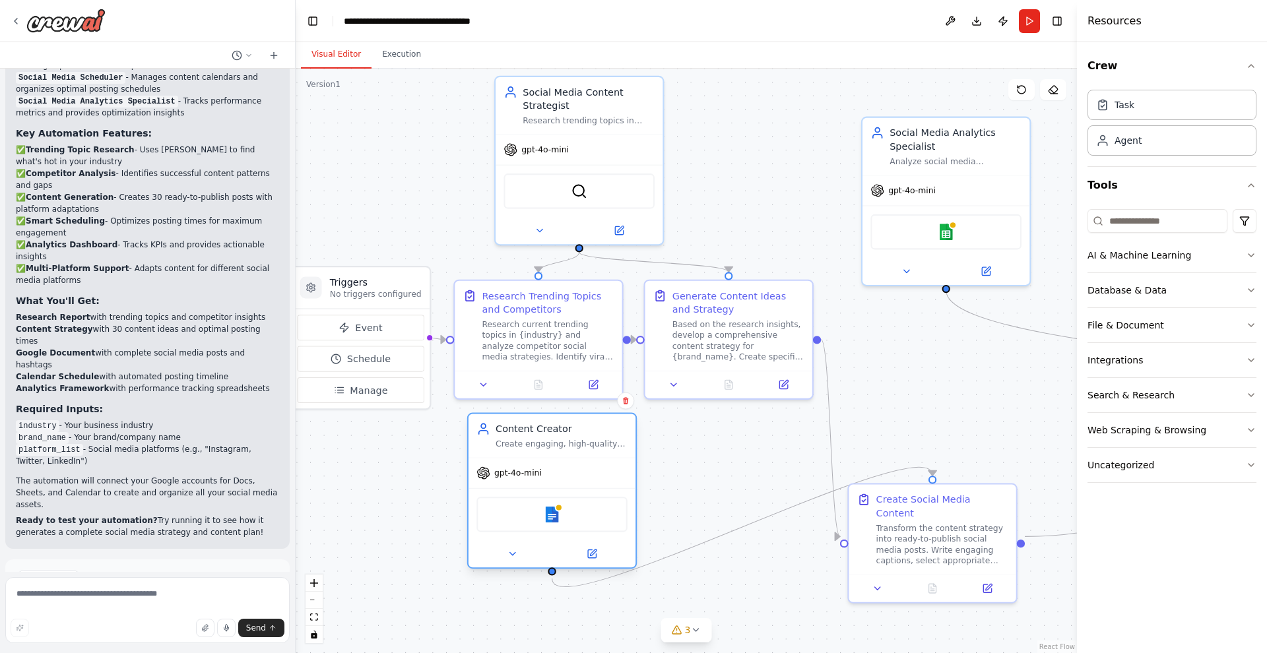
drag, startPoint x: 515, startPoint y: 500, endPoint x: 544, endPoint y: 432, distance: 73.9
click at [544, 432] on div "Content Creator" at bounding box center [562, 429] width 132 height 14
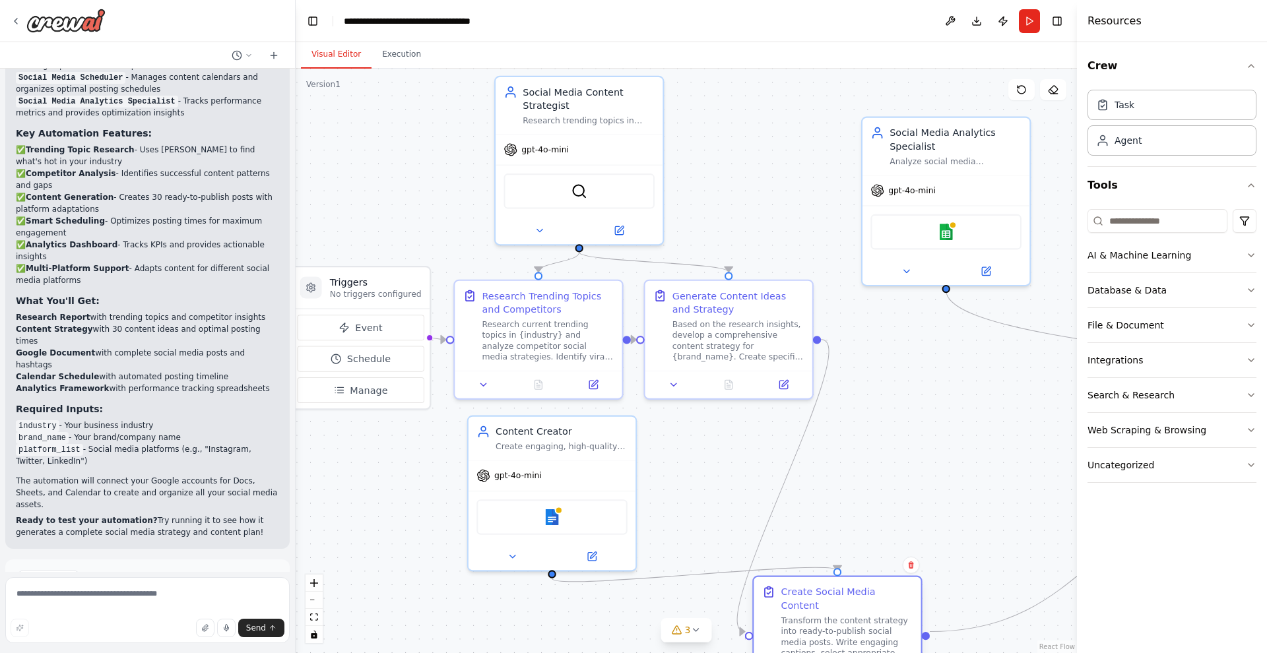
drag, startPoint x: 900, startPoint y: 491, endPoint x: 803, endPoint y: 584, distance: 134.9
click at [803, 584] on div "Create Social Media Content Transform the content strategy into ready-to-publis…" at bounding box center [837, 622] width 167 height 90
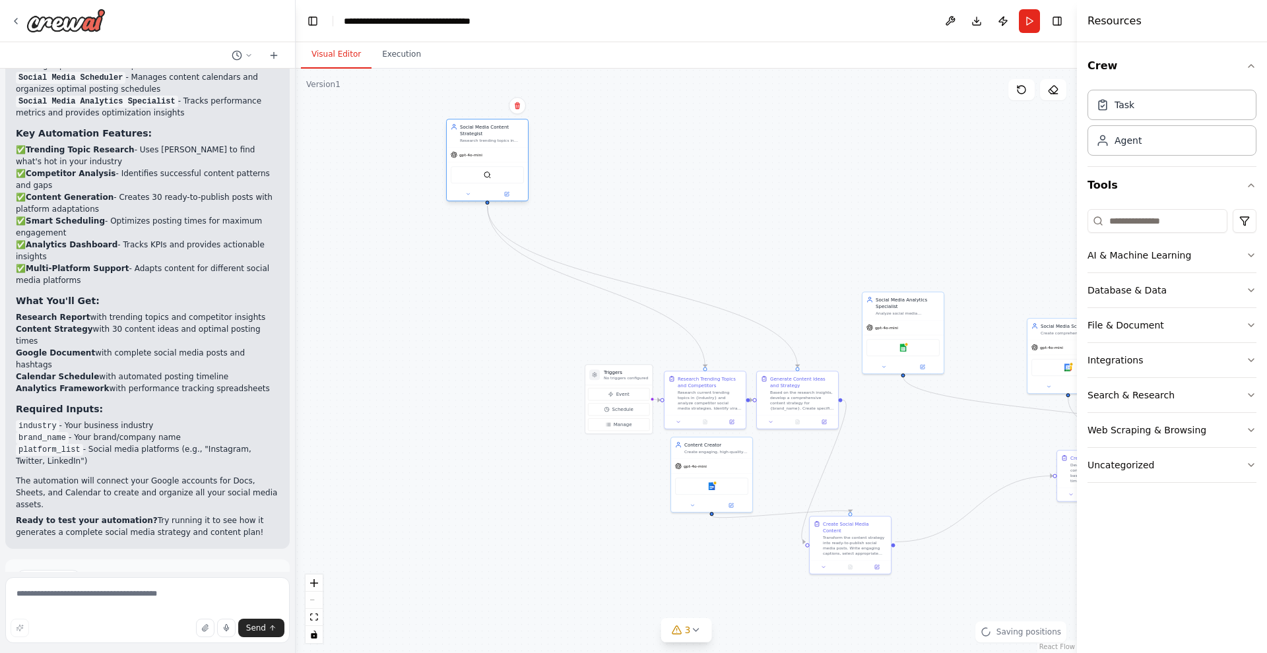
drag, startPoint x: 716, startPoint y: 282, endPoint x: 479, endPoint y: 135, distance: 278.9
click at [479, 135] on div "Social Media Content Strategist" at bounding box center [492, 129] width 64 height 13
drag, startPoint x: 606, startPoint y: 372, endPoint x: 364, endPoint y: 294, distance: 253.6
click at [364, 294] on div "Triggers No triggers configured" at bounding box center [374, 296] width 67 height 20
drag, startPoint x: 700, startPoint y: 381, endPoint x: 482, endPoint y: 297, distance: 233.6
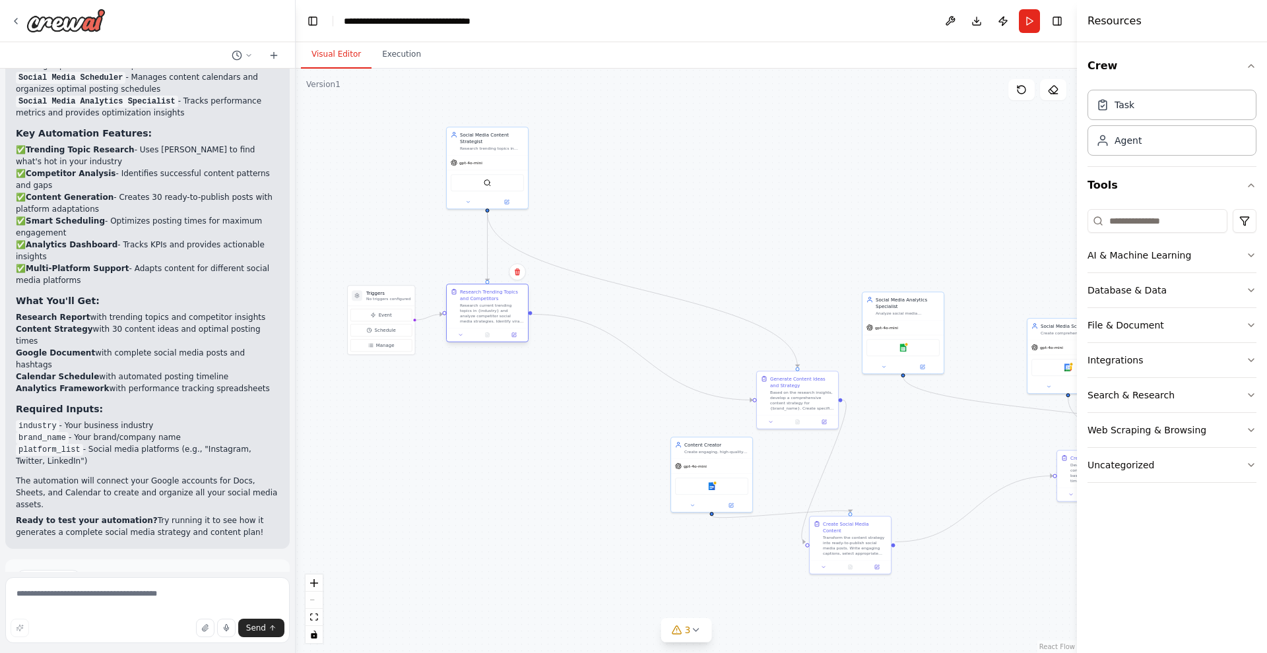
click at [482, 297] on div "Research Trending Topics and Competitors" at bounding box center [492, 294] width 64 height 13
drag, startPoint x: 367, startPoint y: 300, endPoint x: 362, endPoint y: 292, distance: 9.2
click at [362, 292] on p "No triggers configured" at bounding box center [382, 292] width 44 height 5
drag, startPoint x: 791, startPoint y: 376, endPoint x: 626, endPoint y: 290, distance: 185.7
click at [626, 290] on div "Generate Content Ideas and Strategy" at bounding box center [637, 294] width 64 height 13
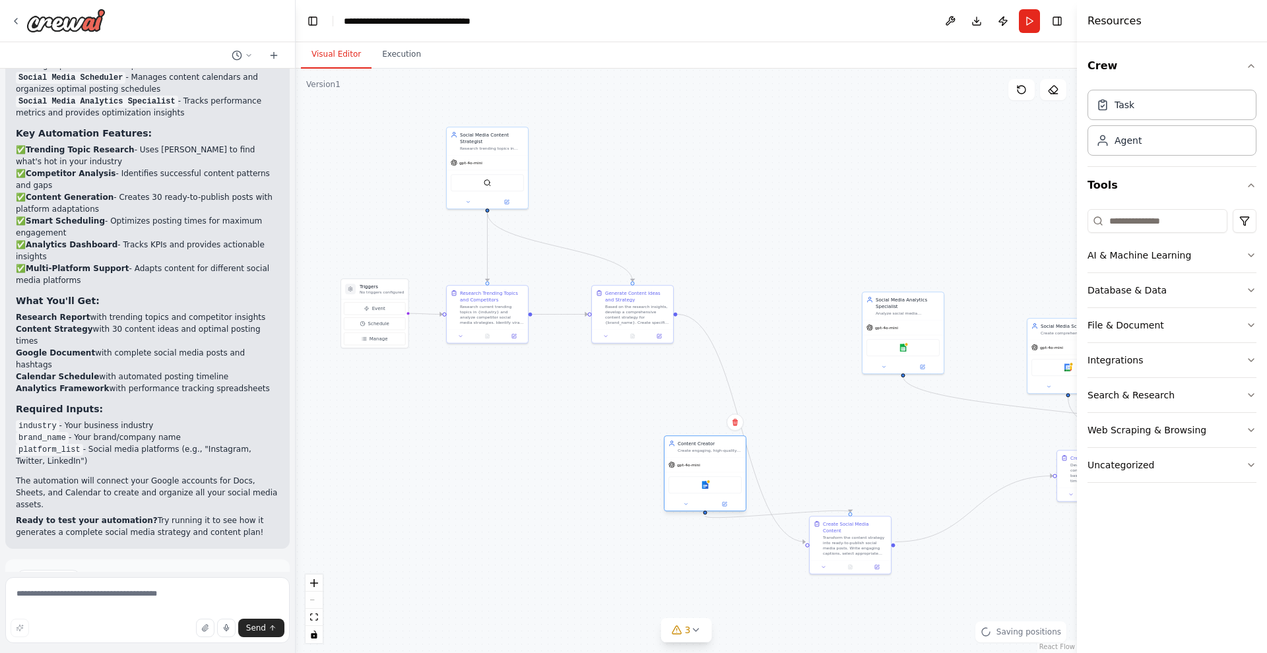
drag, startPoint x: 717, startPoint y: 447, endPoint x: 630, endPoint y: 447, distance: 86.5
click at [678, 447] on div "Content Creator Create engaging, high-quality social media content based on str…" at bounding box center [710, 446] width 64 height 13
click at [630, 447] on div "Content Creator Create engaging, high-quality social media content based on str…" at bounding box center [631, 446] width 64 height 13
drag, startPoint x: 620, startPoint y: 446, endPoint x: 803, endPoint y: 293, distance: 238.0
click at [803, 282] on div "Content Creator" at bounding box center [802, 278] width 64 height 7
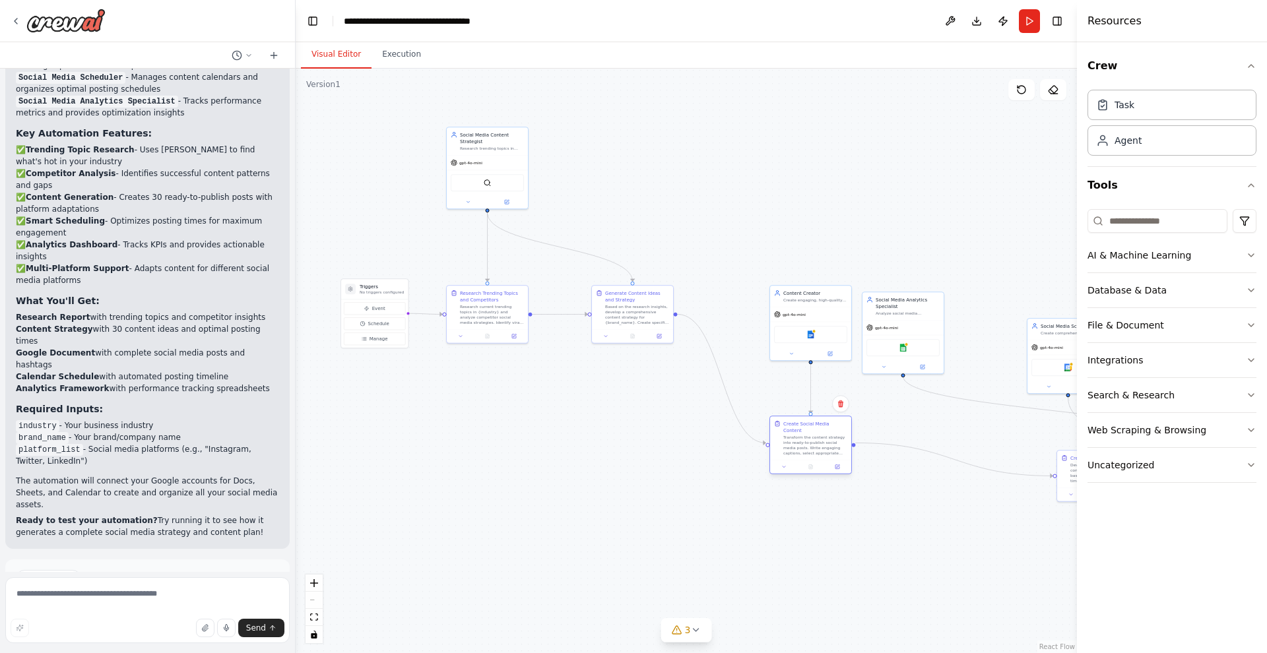
drag, startPoint x: 845, startPoint y: 524, endPoint x: 803, endPoint y: 427, distance: 105.8
click at [803, 426] on div "Create Social Media Content" at bounding box center [815, 426] width 64 height 13
drag, startPoint x: 909, startPoint y: 310, endPoint x: 939, endPoint y: 336, distance: 40.2
click at [939, 336] on div "Analyze social media performance metrics, engagement data, and audience insight…" at bounding box center [941, 338] width 64 height 5
drag, startPoint x: 1055, startPoint y: 328, endPoint x: 964, endPoint y: 144, distance: 205.7
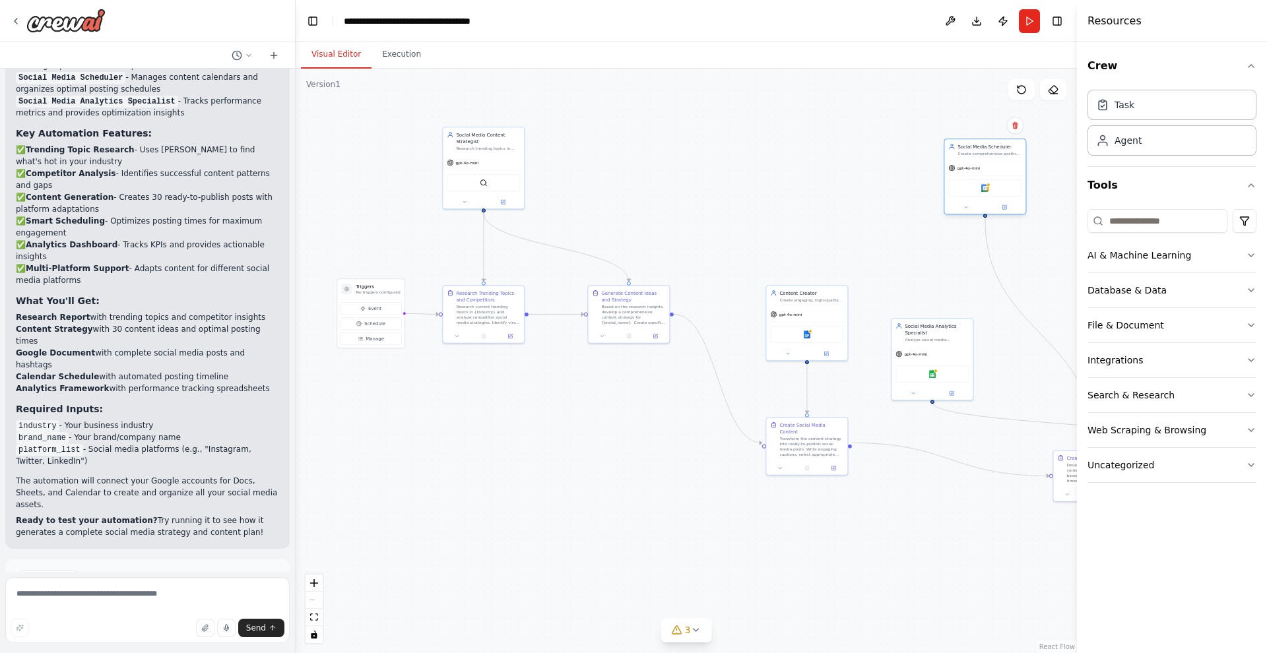
click at [964, 144] on div "Social Media Scheduler Create comprehensive posting schedules, manage content c…" at bounding box center [990, 149] width 64 height 13
drag, startPoint x: 1065, startPoint y: 451, endPoint x: 933, endPoint y: 480, distance: 134.7
click at [933, 480] on div ".deletable-edge-delete-btn { width: 20px; height: 20px; border: 0px solid #ffff…" at bounding box center [686, 361] width 781 height 585
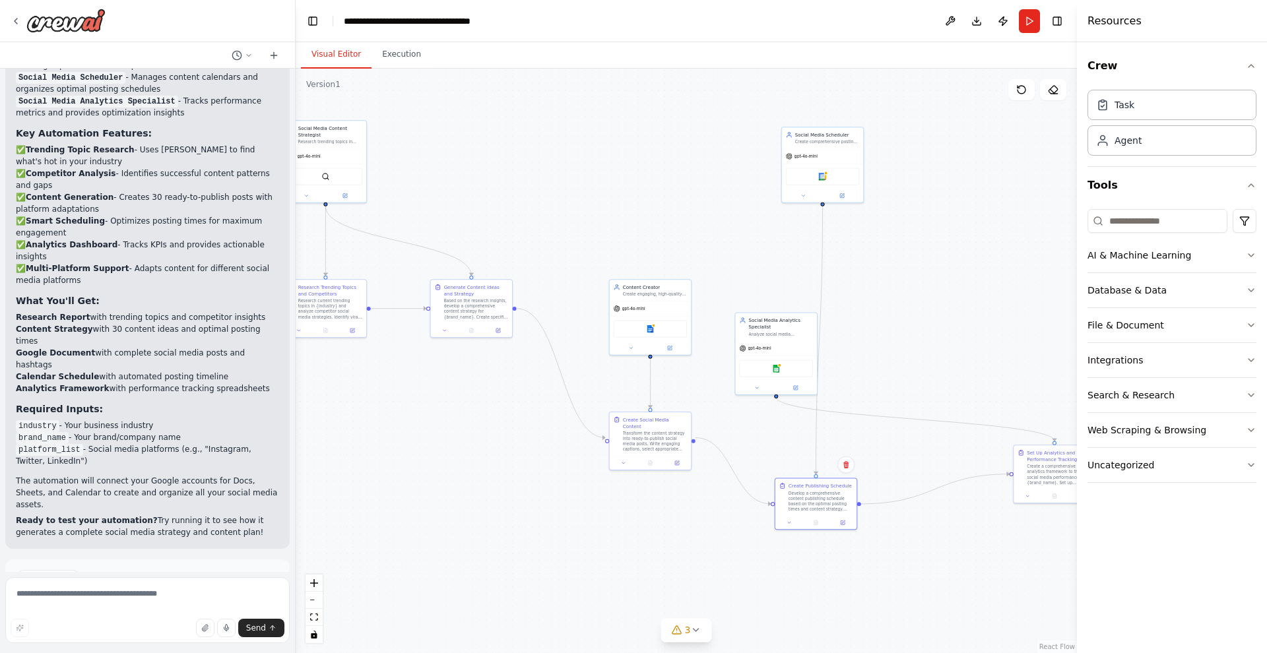
drag, startPoint x: 1008, startPoint y: 278, endPoint x: 825, endPoint y: 268, distance: 183.7
click at [825, 268] on div ".deletable-edge-delete-btn { width: 20px; height: 20px; border: 0px solid #ffff…" at bounding box center [686, 361] width 781 height 585
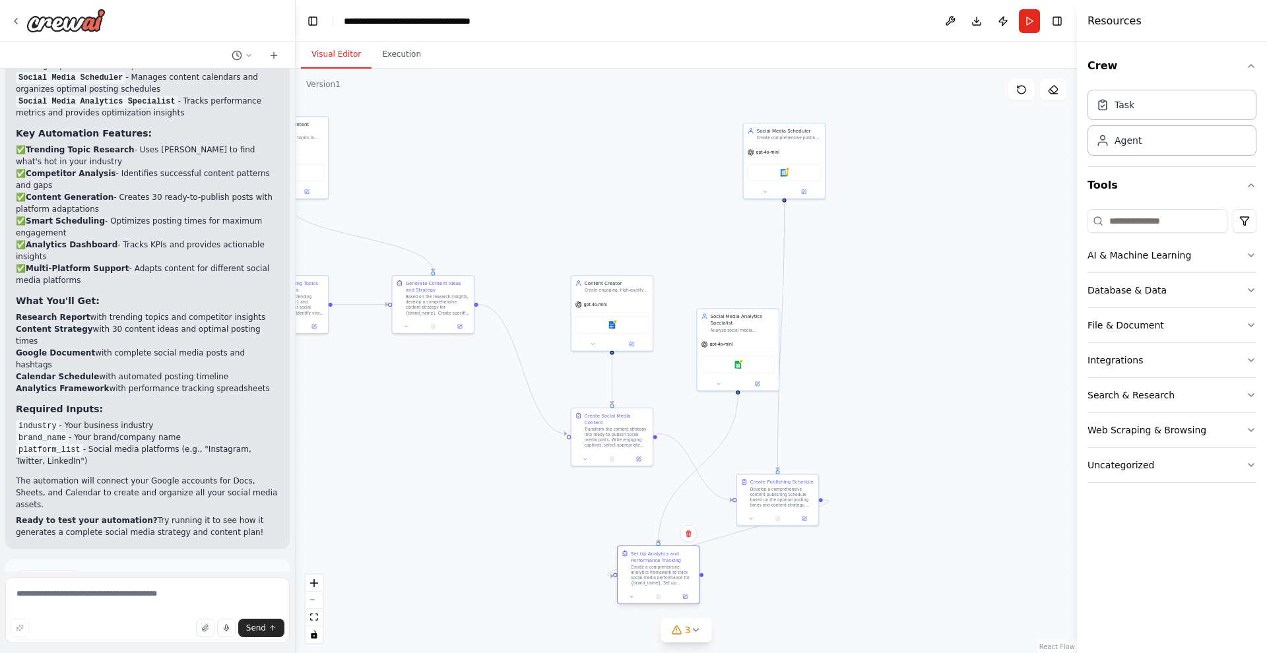
drag, startPoint x: 1004, startPoint y: 447, endPoint x: 649, endPoint y: 554, distance: 371.3
click at [649, 554] on div "Set Up Analytics and Performance Tracking" at bounding box center [663, 556] width 64 height 13
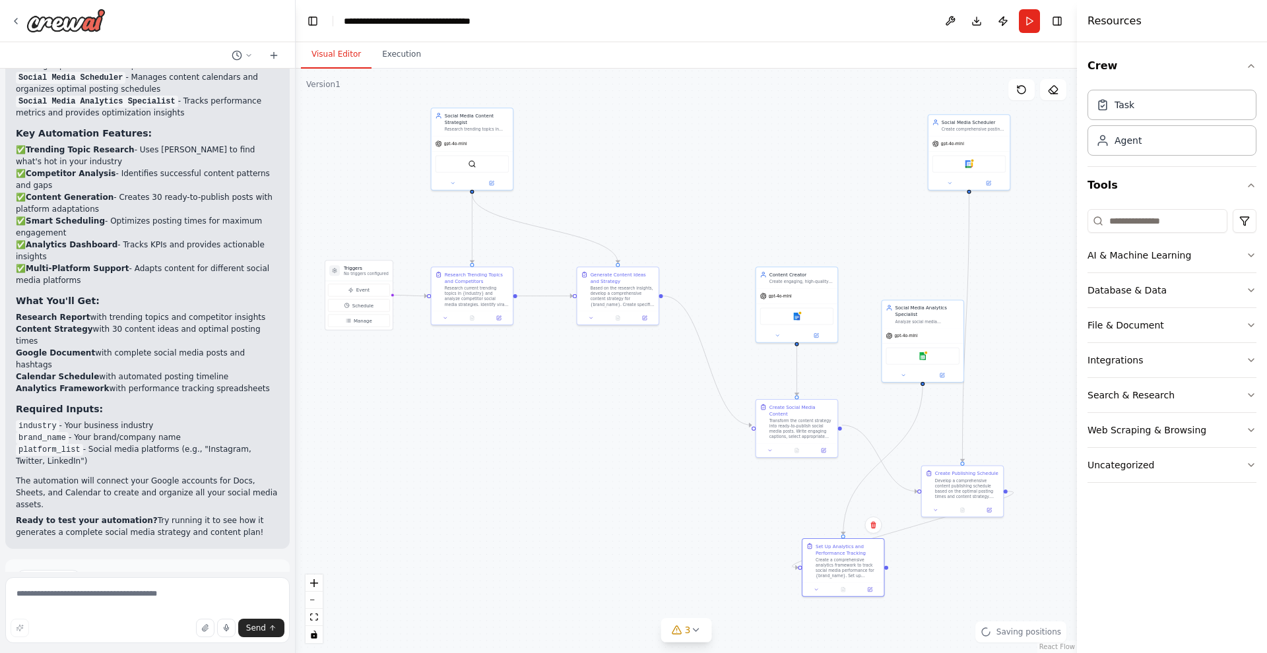
drag, startPoint x: 495, startPoint y: 193, endPoint x: 680, endPoint y: 185, distance: 185.0
click at [680, 185] on div ".deletable-edge-delete-btn { width: 20px; height: 20px; border: 0px solid #ffff…" at bounding box center [686, 361] width 781 height 585
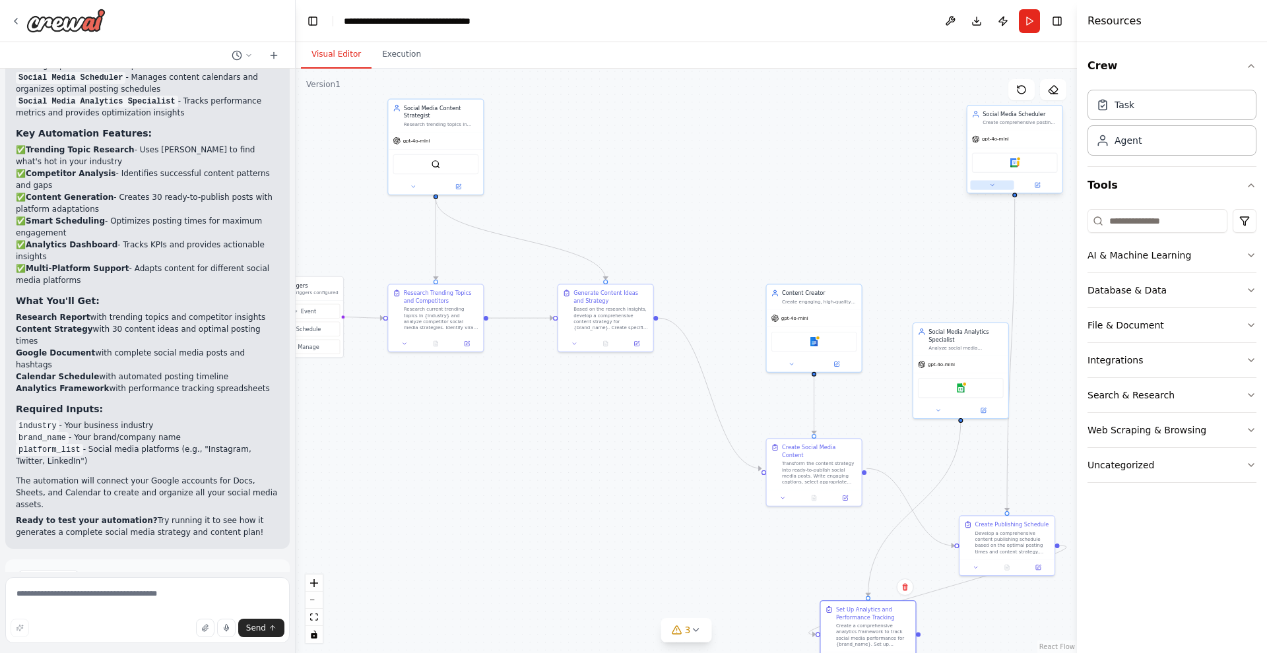
click at [995, 184] on icon at bounding box center [992, 185] width 6 height 6
click at [403, 58] on button "Execution" at bounding box center [402, 55] width 60 height 28
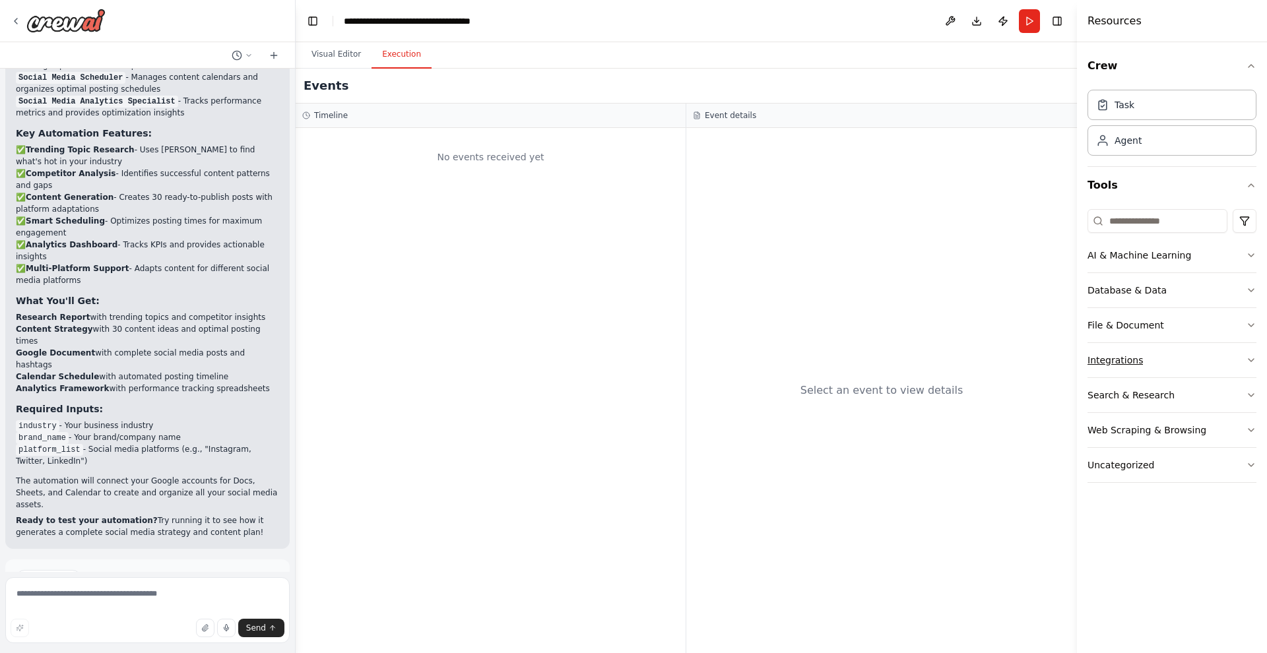
click at [1251, 360] on icon "button" at bounding box center [1251, 360] width 11 height 11
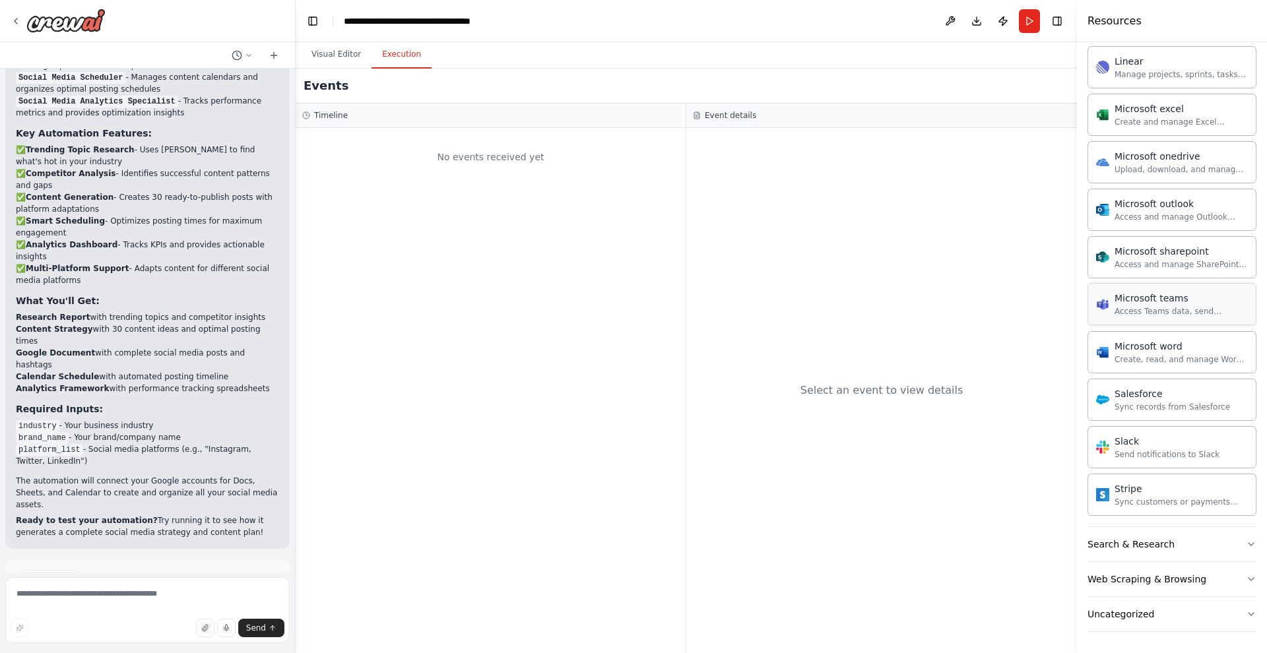
scroll to position [669, 0]
click at [1245, 543] on button "Search & Research" at bounding box center [1172, 544] width 169 height 34
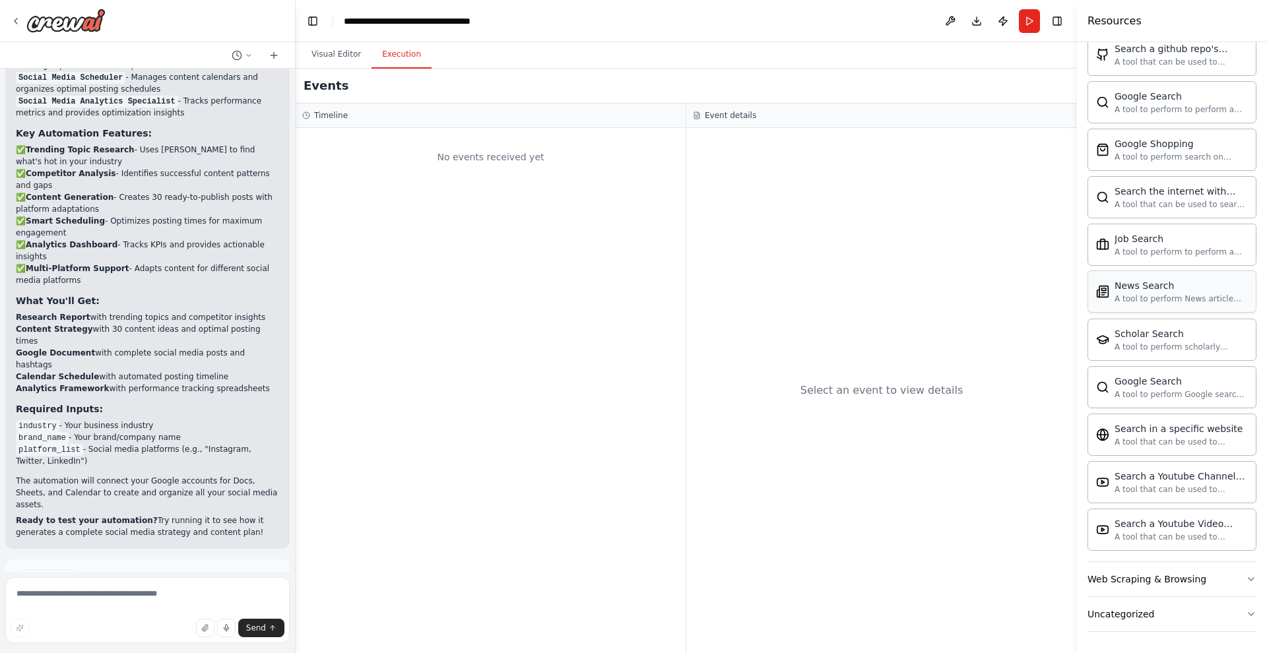
scroll to position [0, 0]
click at [1243, 576] on button "Web Scraping & Browsing" at bounding box center [1172, 579] width 169 height 34
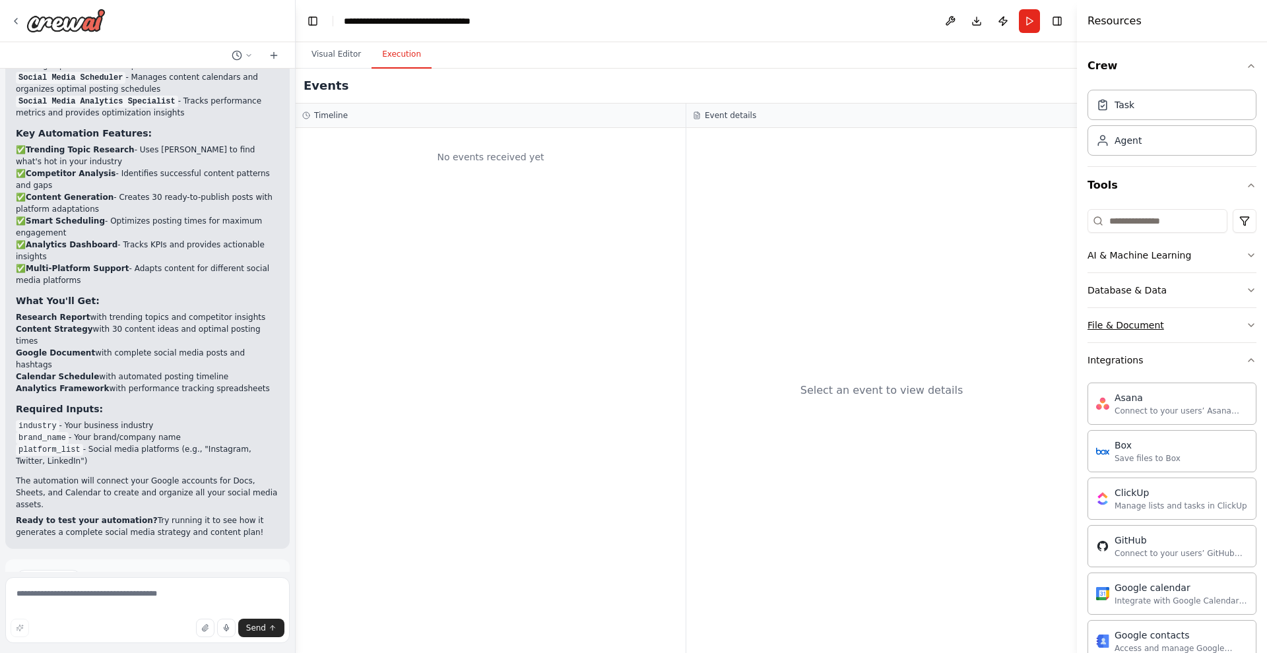
click at [1251, 323] on icon "button" at bounding box center [1251, 325] width 11 height 11
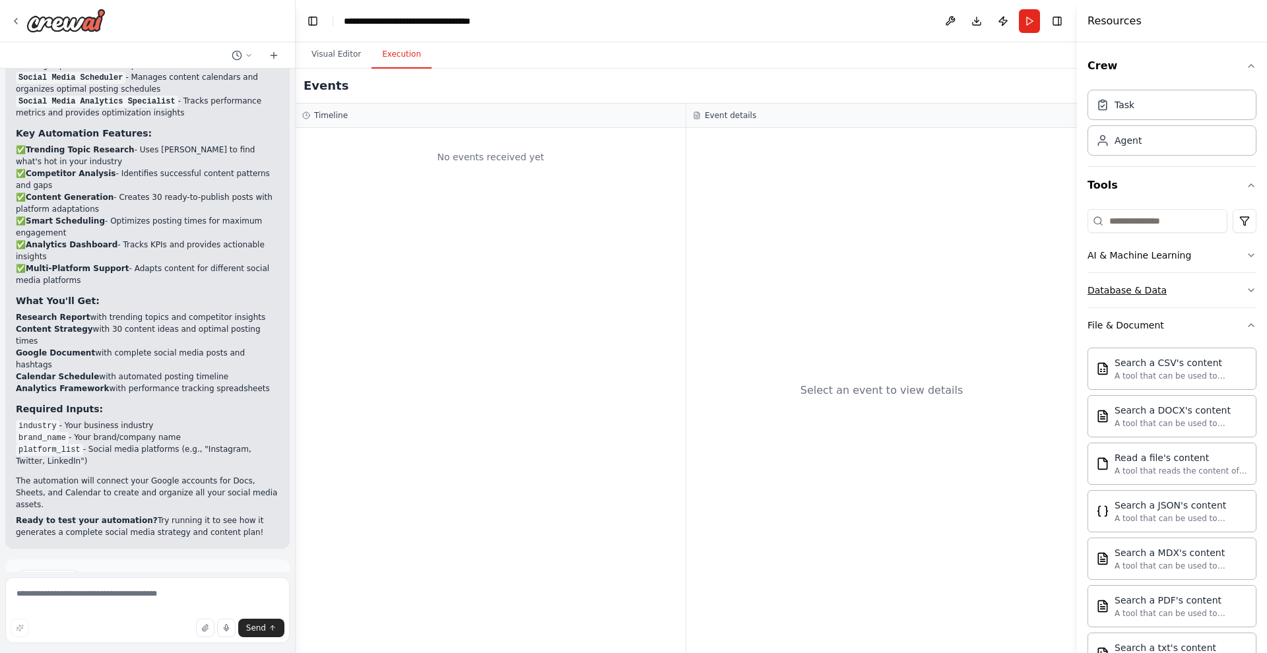
click at [1250, 286] on icon "button" at bounding box center [1251, 290] width 11 height 11
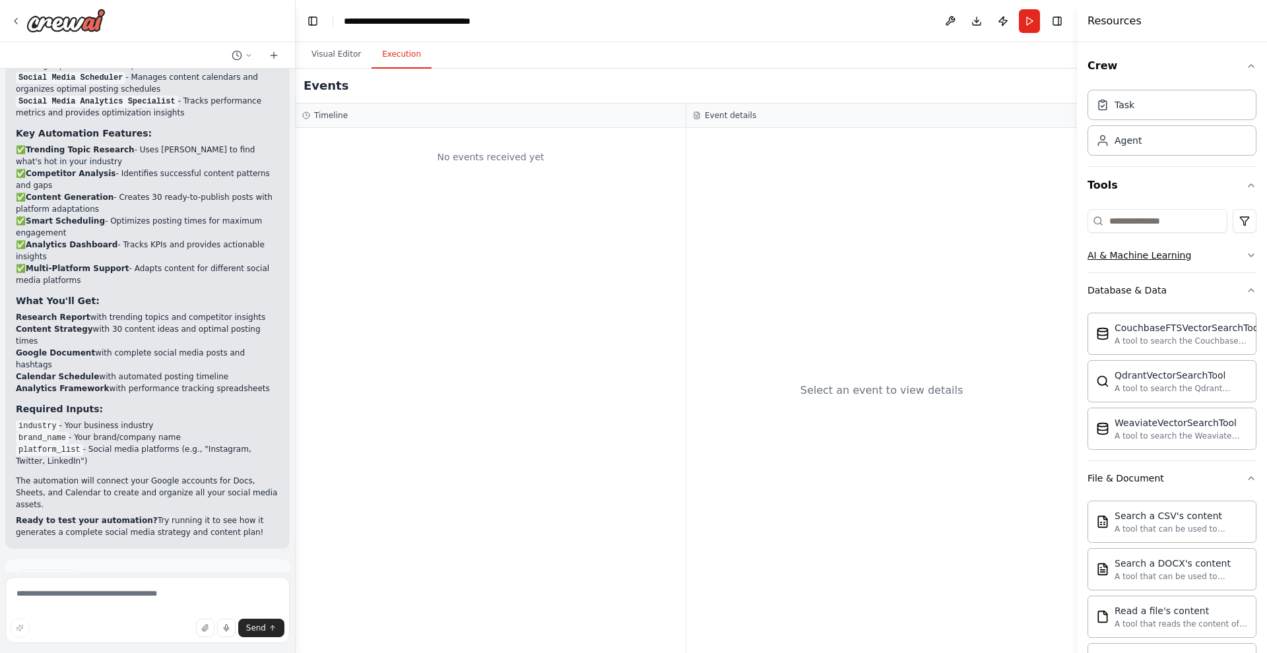
click at [1245, 253] on button "AI & Machine Learning" at bounding box center [1172, 255] width 169 height 34
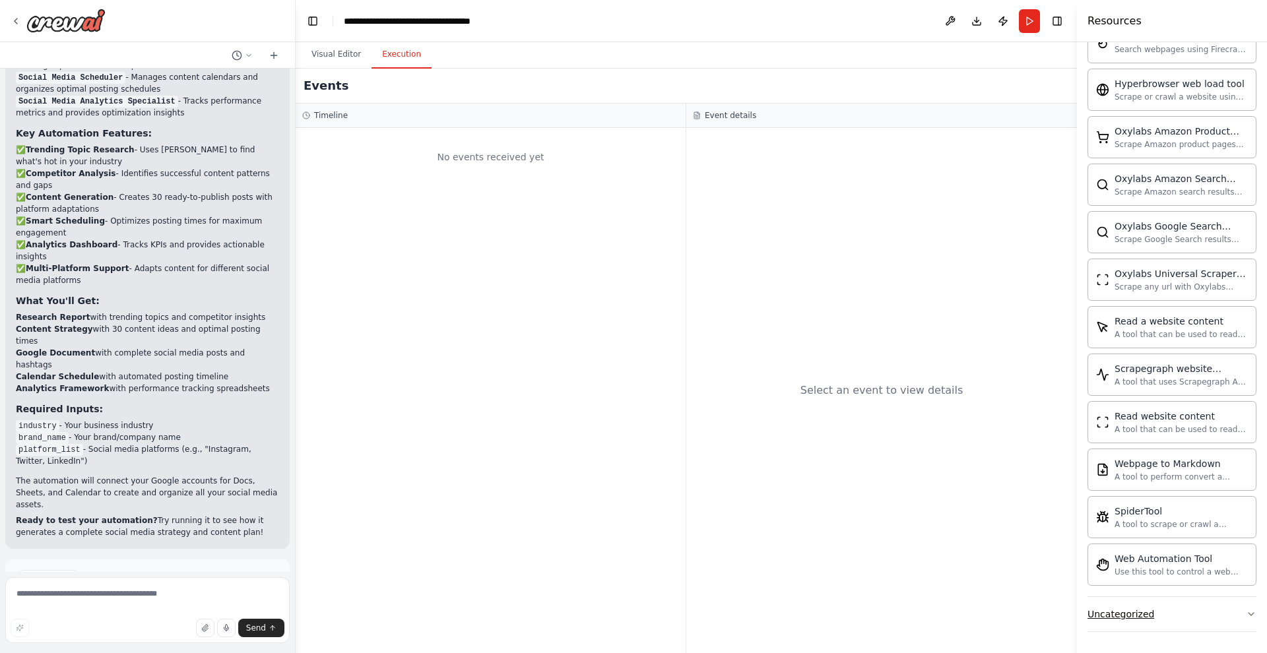
click at [1247, 609] on button "Uncategorized" at bounding box center [1172, 614] width 169 height 34
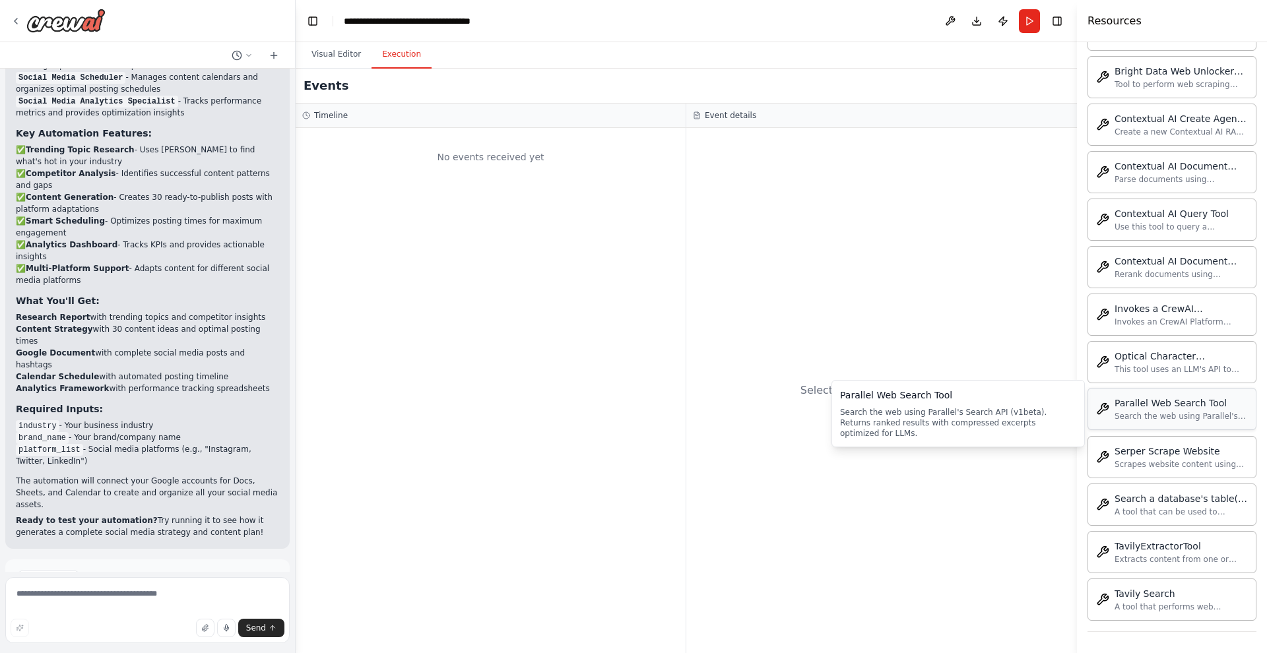
scroll to position [3536, 0]
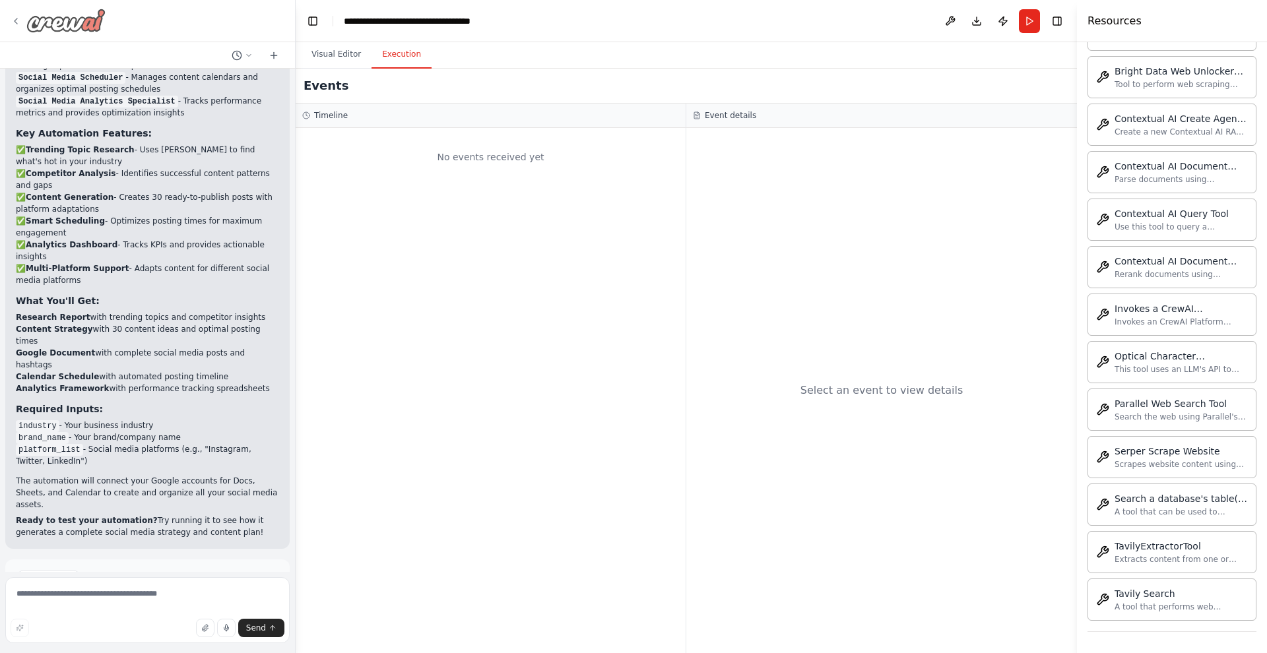
click at [17, 17] on icon at bounding box center [16, 21] width 11 height 11
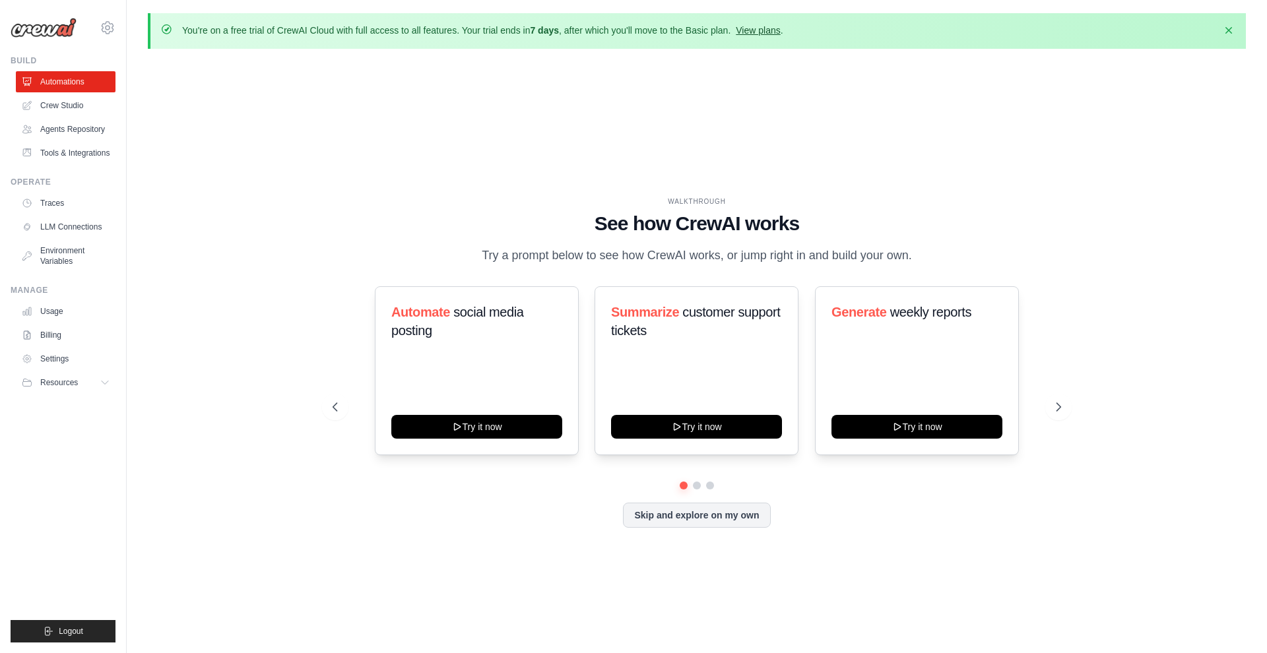
click at [770, 25] on link "View plans" at bounding box center [758, 30] width 44 height 11
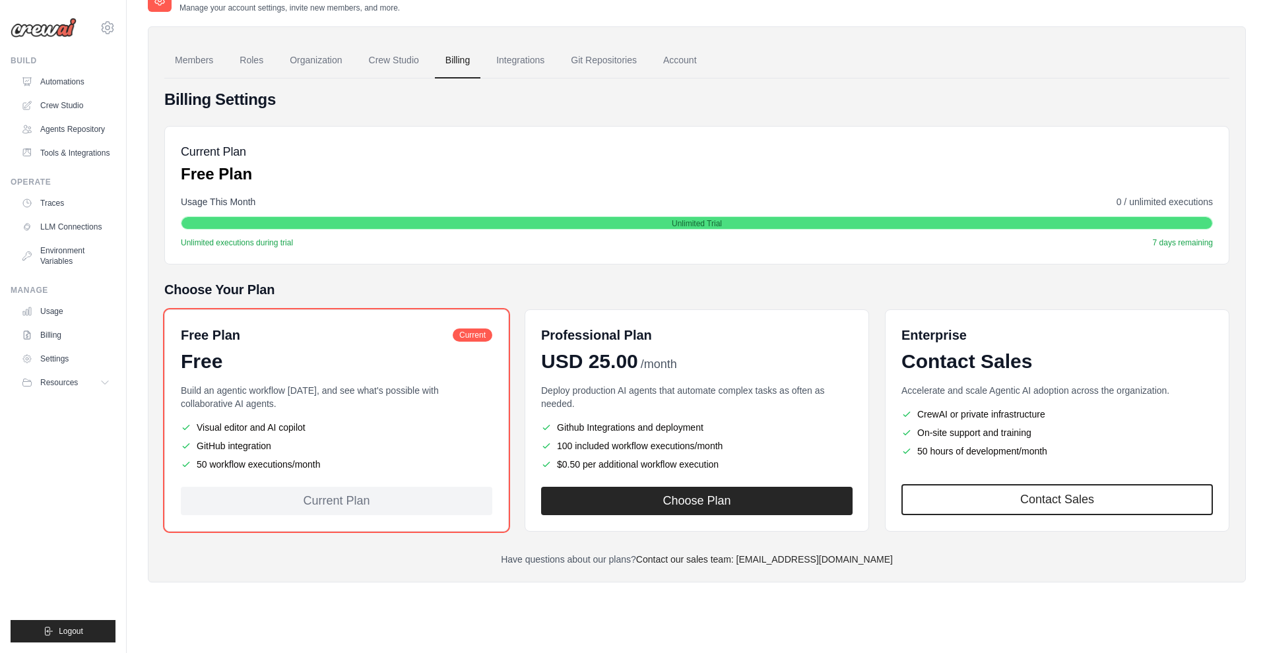
scroll to position [72, 0]
click at [535, 63] on link "Integrations" at bounding box center [520, 62] width 69 height 36
click at [511, 64] on link "Integrations" at bounding box center [520, 62] width 69 height 36
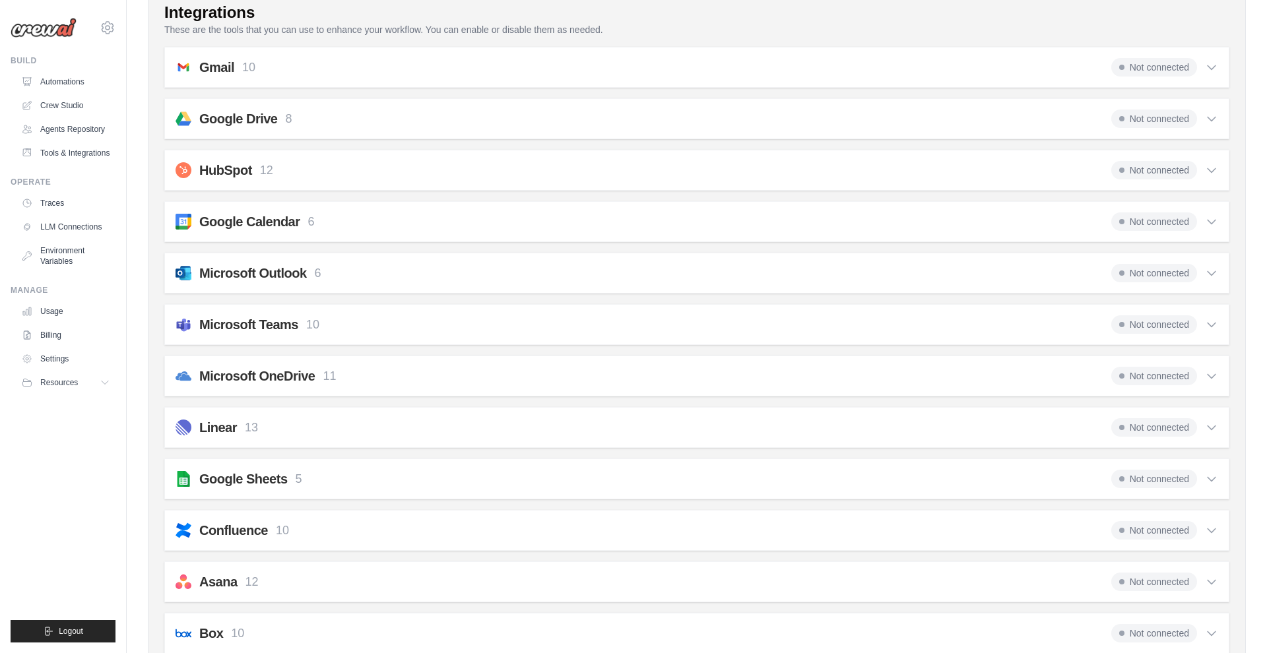
scroll to position [287, 0]
click at [69, 125] on link "Agents Repository" at bounding box center [67, 129] width 100 height 21
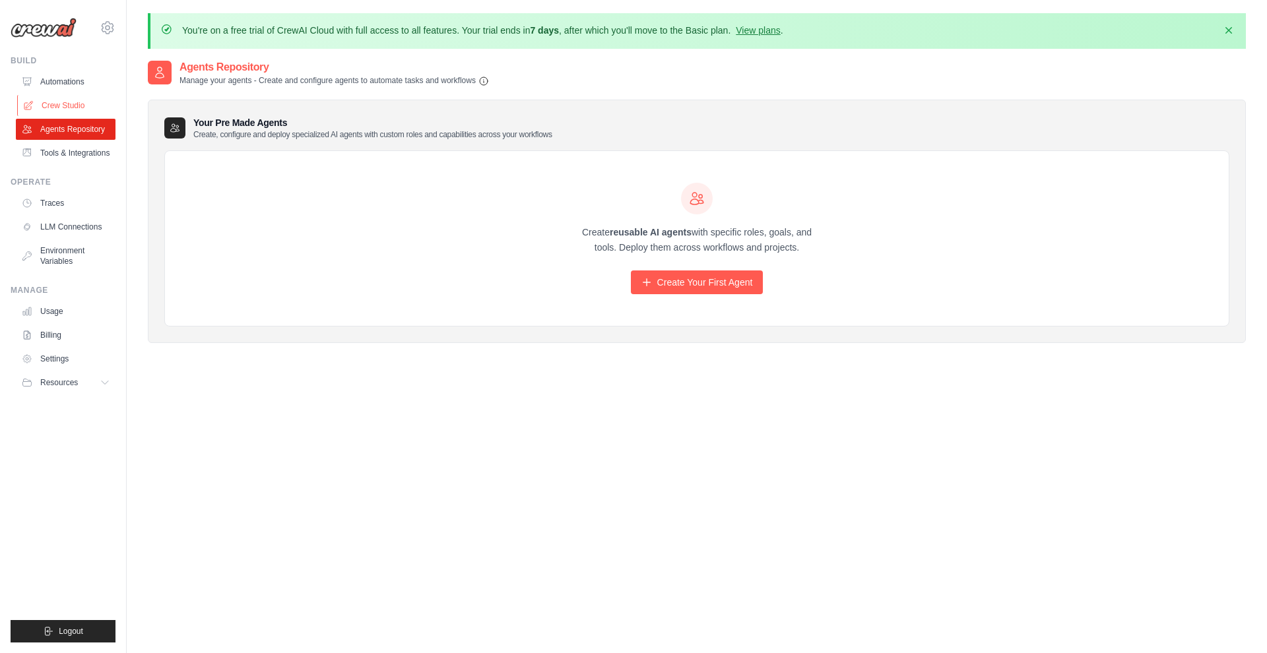
click at [59, 104] on link "Crew Studio" at bounding box center [67, 105] width 100 height 21
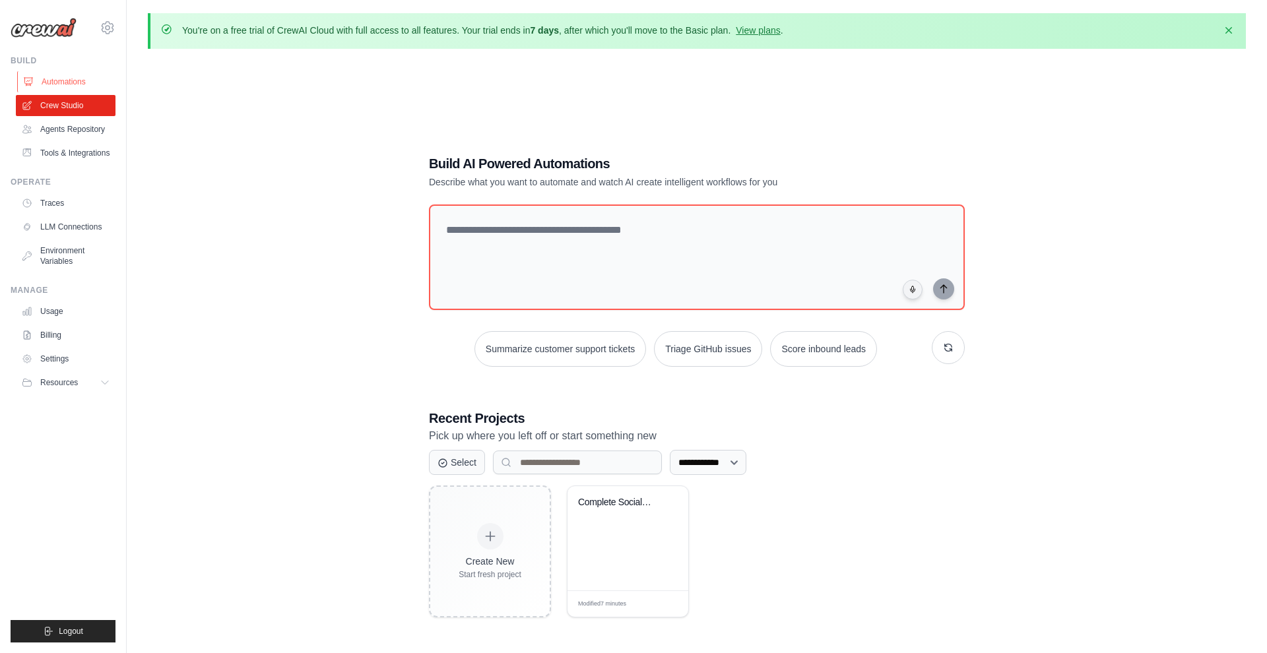
click at [62, 84] on link "Automations" at bounding box center [67, 81] width 100 height 21
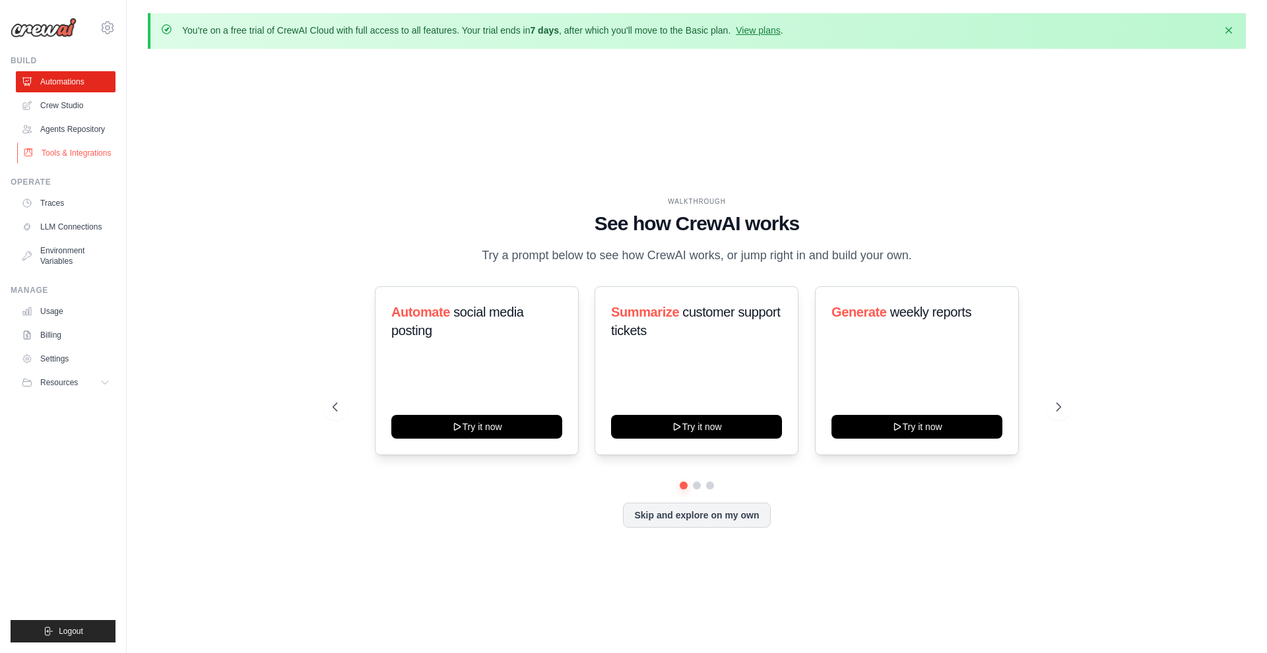
click at [71, 157] on link "Tools & Integrations" at bounding box center [67, 153] width 100 height 21
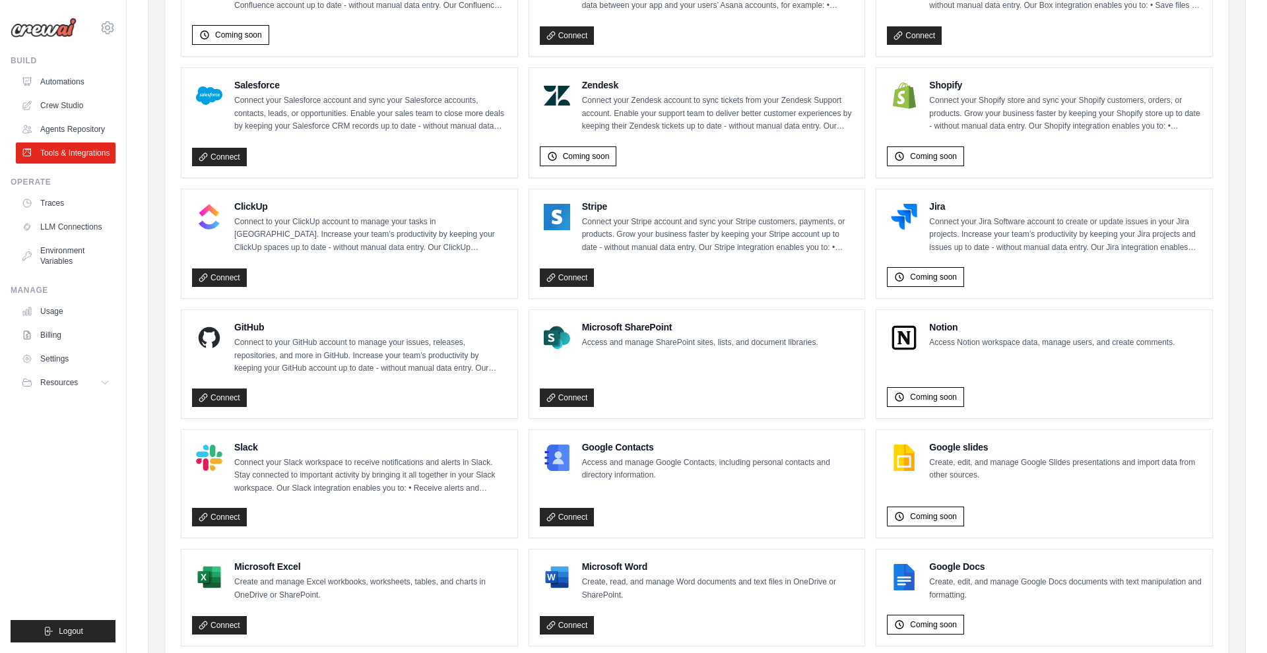
scroll to position [597, 0]
